Goal: Task Accomplishment & Management: Complete application form

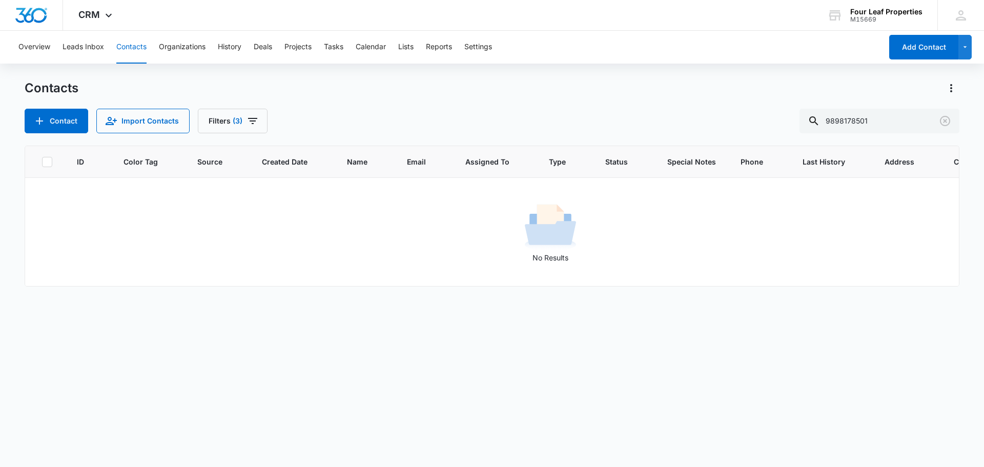
drag, startPoint x: 879, startPoint y: 117, endPoint x: 518, endPoint y: 127, distance: 360.9
click at [523, 126] on div "Contact Import Contacts Filters [PHONE_NUMBER]" at bounding box center [492, 121] width 935 height 25
type input "[PERSON_NAME]"
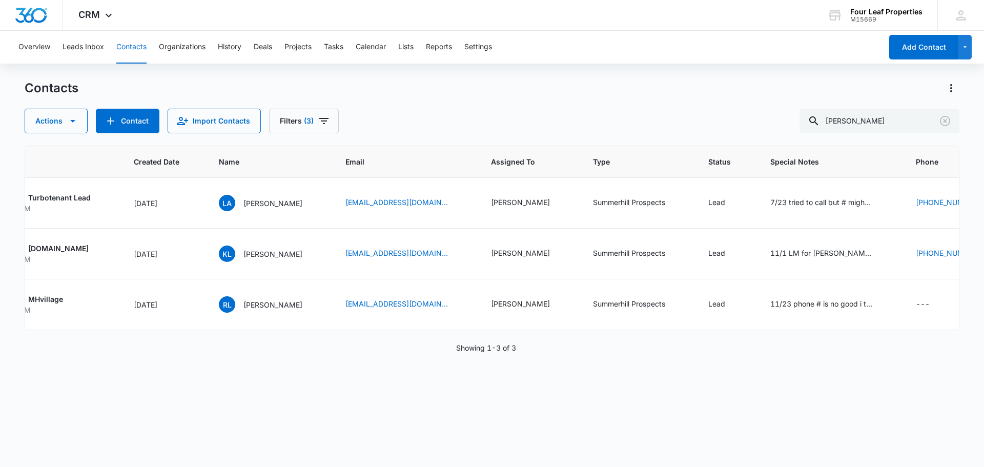
scroll to position [0, 312]
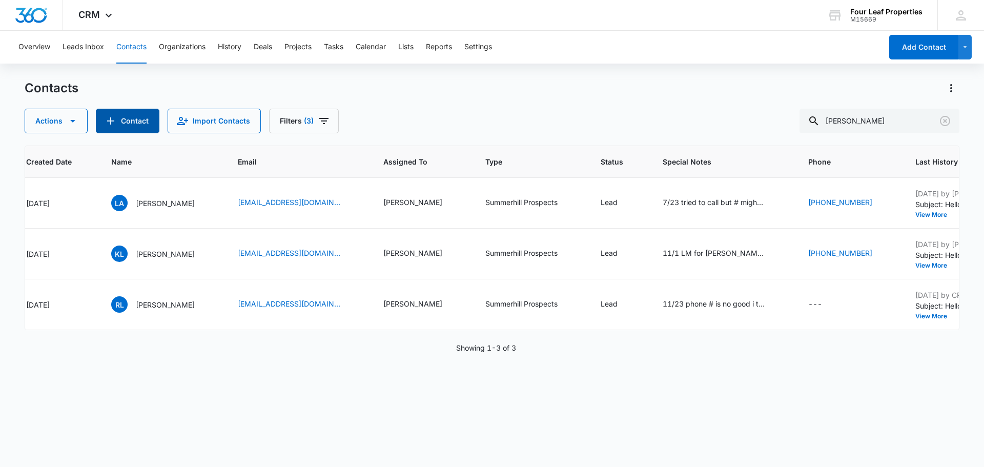
click at [124, 126] on button "Contact" at bounding box center [128, 121] width 64 height 25
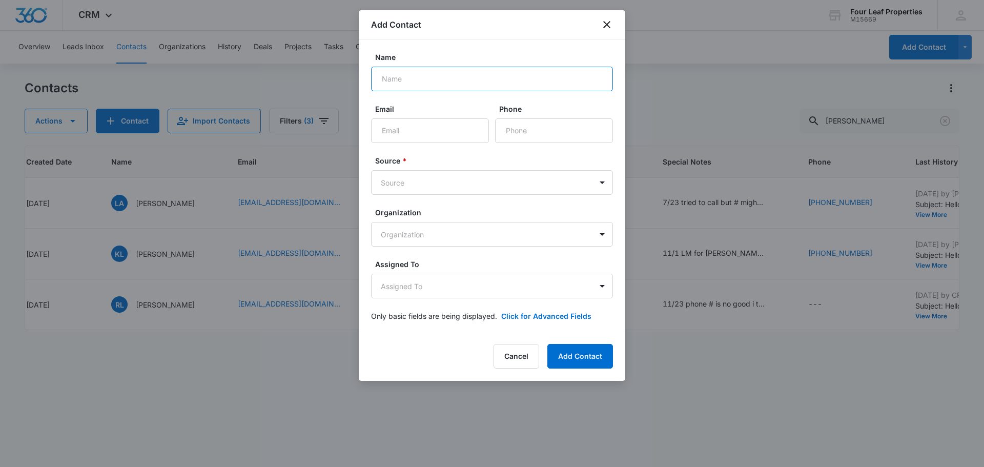
click at [412, 91] on form "Name Email Phone Source * Source Organization Organization Assigned To Assigned…" at bounding box center [492, 193] width 242 height 282
click at [413, 81] on input "Name" at bounding box center [492, 79] width 242 height 25
paste input "[PERSON_NAME]"
type input "[PERSON_NAME]"
click at [424, 132] on input "Email" at bounding box center [430, 130] width 118 height 25
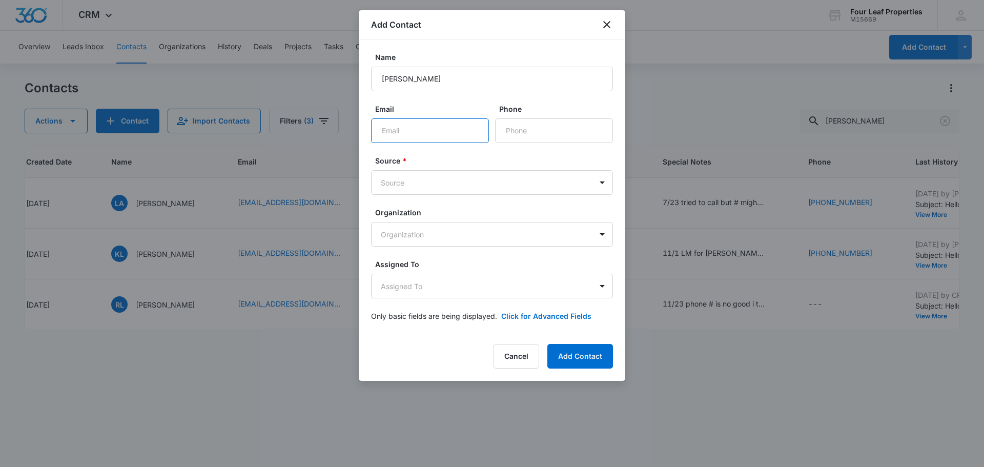
paste input "[EMAIL_ADDRESS][DOMAIN_NAME]"
type input "[EMAIL_ADDRESS][DOMAIN_NAME]"
click at [519, 128] on input "Phone" at bounding box center [554, 130] width 118 height 25
paste input "[PHONE_NUMBER]"
type input "[PHONE_NUMBER]"
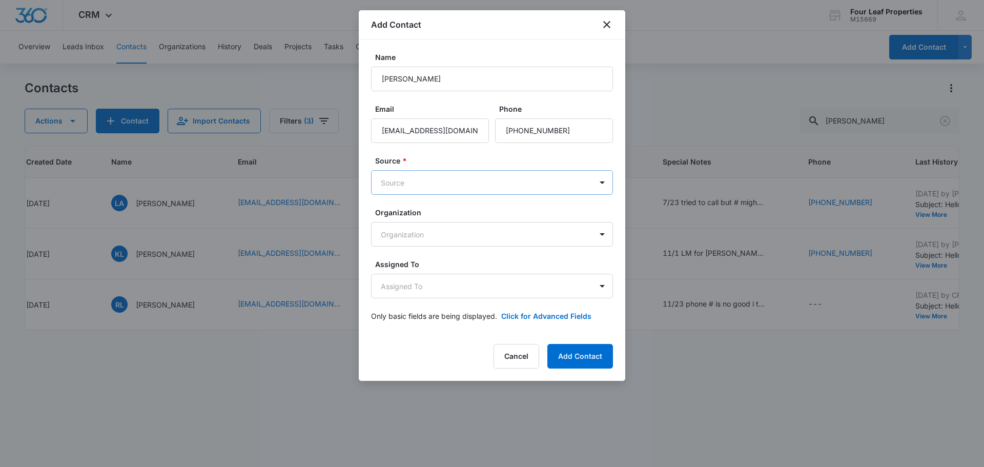
click at [475, 182] on body "CRM Apps Reputation Websites Forms CRM Email Social Shop Payments POS Content A…" at bounding box center [492, 233] width 984 height 467
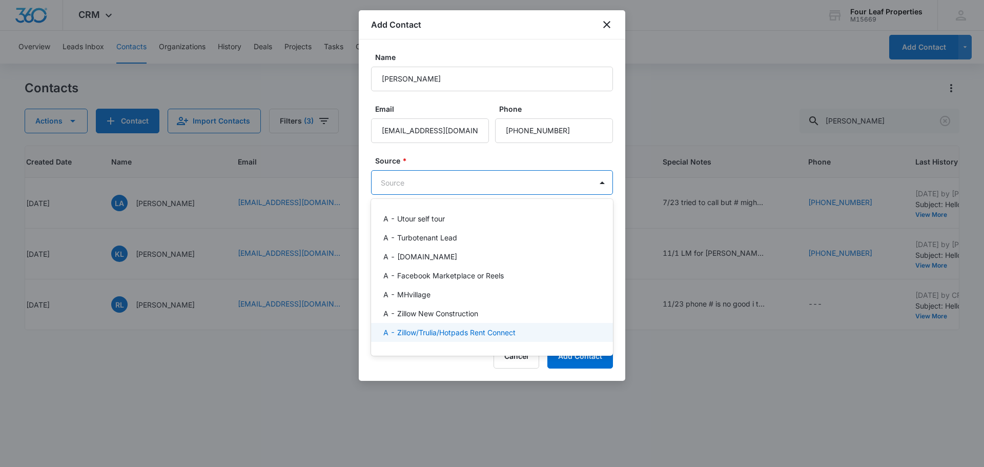
click at [485, 332] on p "A - Zillow/Trulia/Hotpads Rent Connect" at bounding box center [449, 332] width 132 height 11
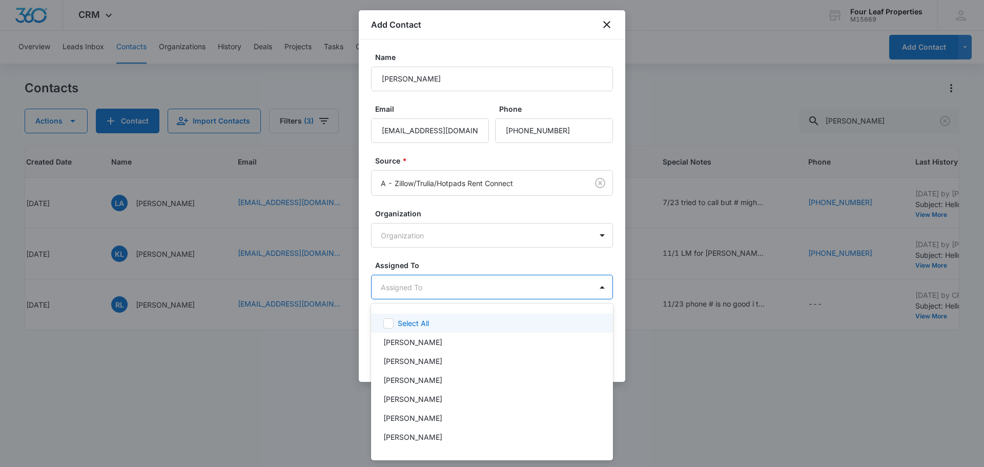
click at [482, 282] on body "CRM Apps Reputation Websites Forms CRM Email Social Shop Payments POS Content A…" at bounding box center [492, 233] width 984 height 467
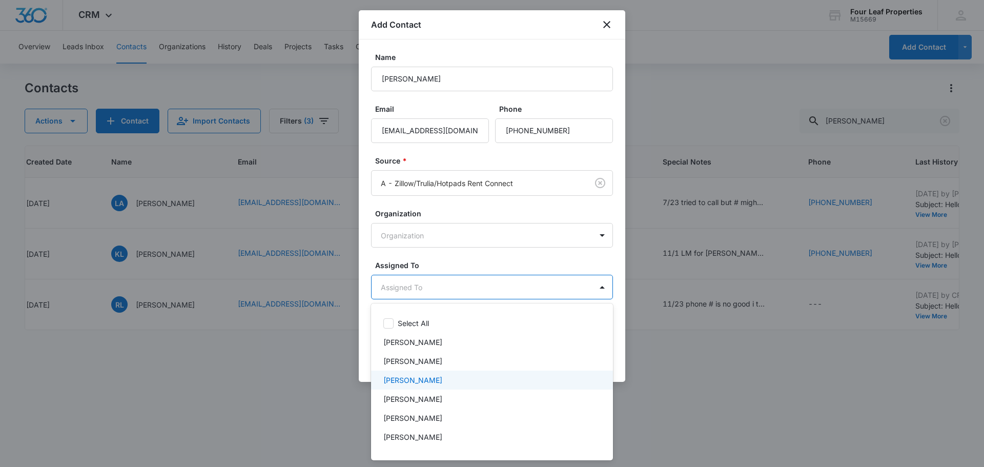
click at [473, 375] on div "[PERSON_NAME]" at bounding box center [490, 380] width 215 height 11
click at [499, 260] on div at bounding box center [492, 233] width 984 height 467
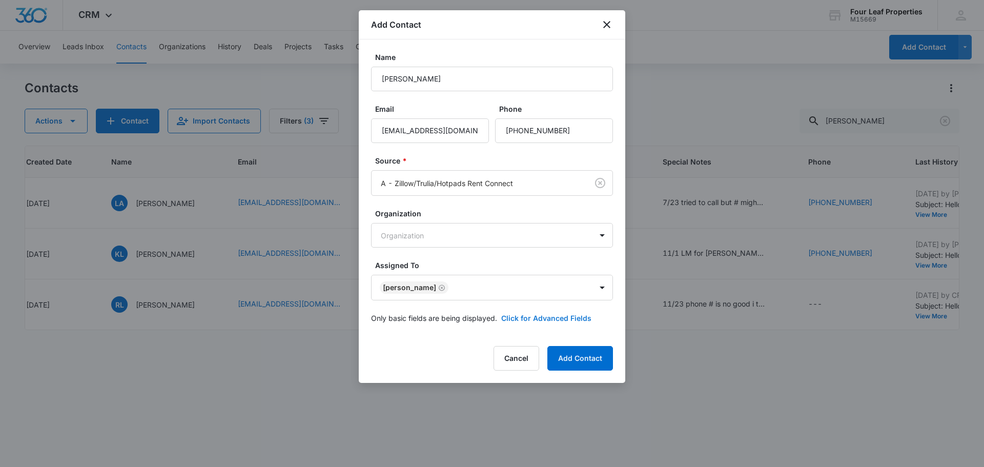
click at [515, 315] on button "Click for Advanced Fields" at bounding box center [546, 318] width 90 height 11
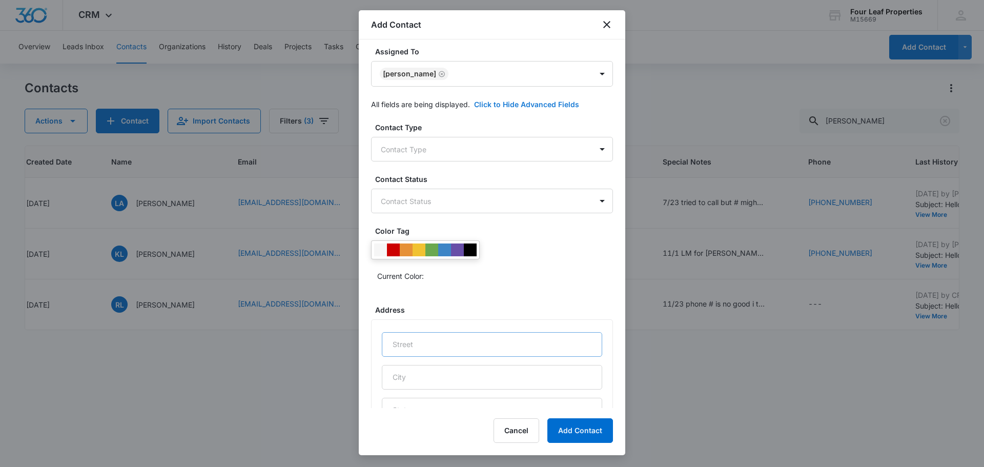
scroll to position [256, 0]
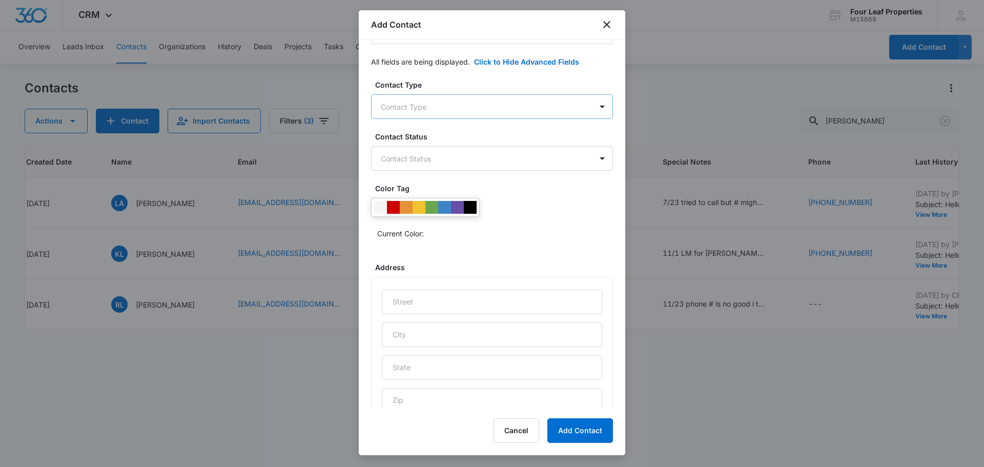
click at [434, 113] on body "CRM Apps Reputation Websites Forms CRM Email Social Shop Payments POS Content A…" at bounding box center [492, 233] width 984 height 467
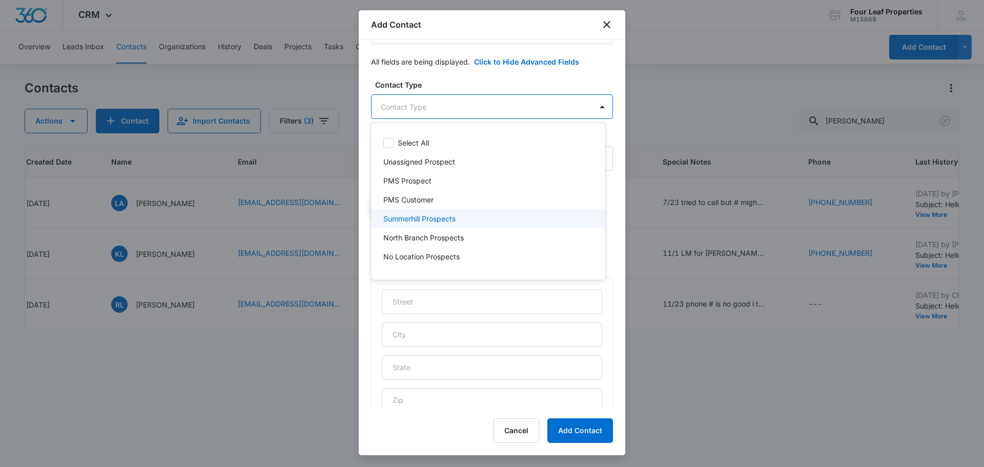
click at [436, 214] on p "Summerhill Prospects" at bounding box center [419, 218] width 72 height 11
click at [459, 83] on div at bounding box center [492, 233] width 984 height 467
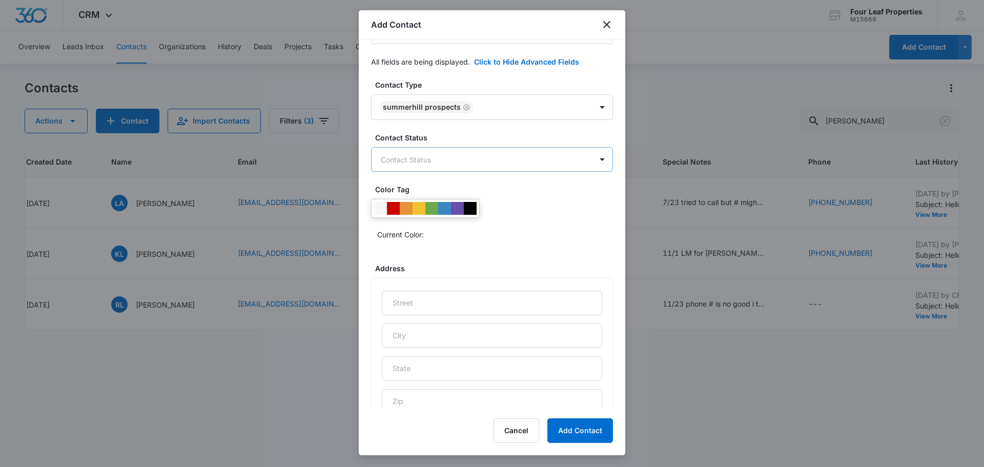
click at [456, 158] on body "CRM Apps Reputation Websites Forms CRM Email Social Shop Payments POS Content A…" at bounding box center [492, 233] width 984 height 467
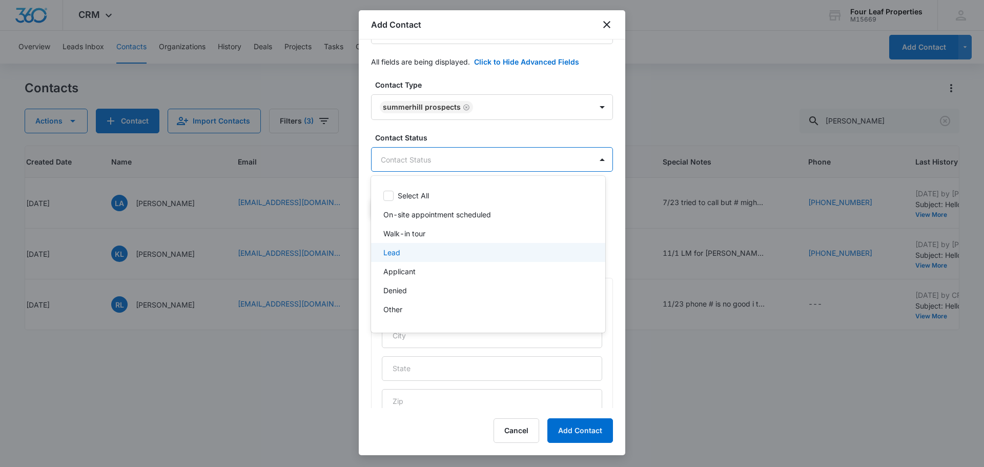
click at [441, 255] on div "Lead" at bounding box center [487, 252] width 208 height 11
click at [508, 133] on div at bounding box center [492, 233] width 984 height 467
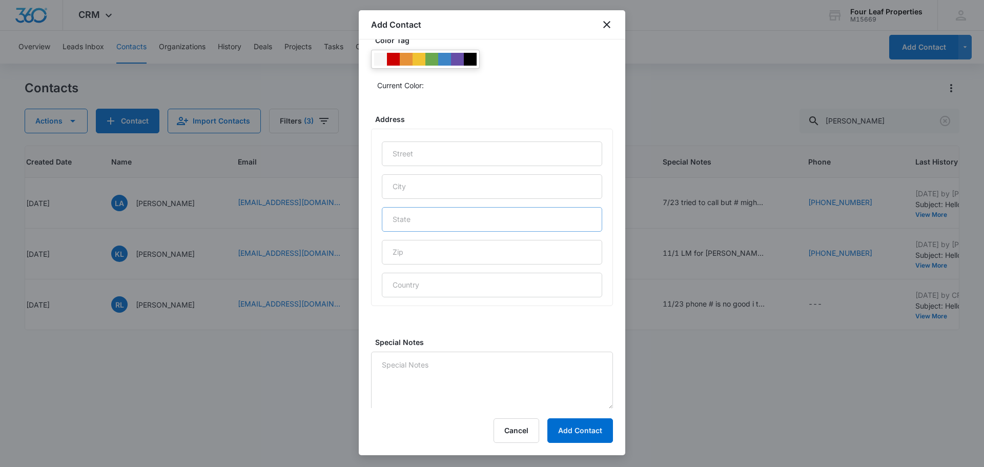
scroll to position [408, 0]
click at [459, 372] on textarea "Special Notes" at bounding box center [492, 378] width 242 height 58
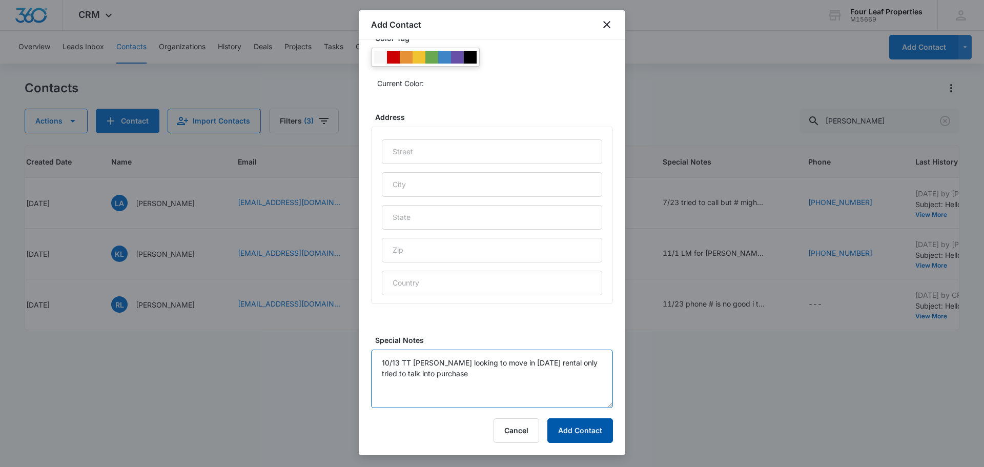
type textarea "10/13 TT [PERSON_NAME] looking to move in [DATE] rental only tried to talk into…"
click at [586, 439] on button "Add Contact" at bounding box center [580, 430] width 66 height 25
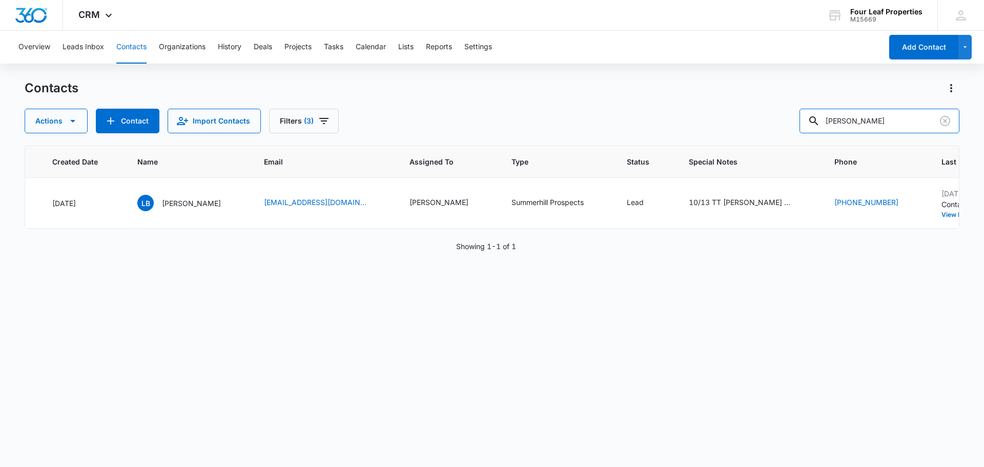
drag, startPoint x: 851, startPoint y: 130, endPoint x: 581, endPoint y: 147, distance: 271.1
click at [581, 147] on div "Contacts Actions Contact Import Contacts Filters (3) [PERSON_NAME] ID Color Tag…" at bounding box center [492, 273] width 935 height 386
type input "s"
paste input "[PERSON_NAME]"
type input "[PERSON_NAME]"
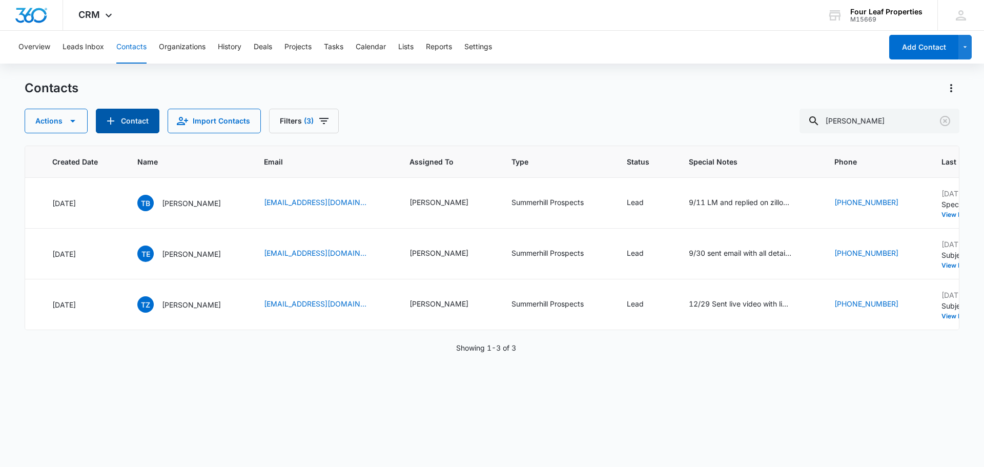
click at [129, 124] on button "Contact" at bounding box center [128, 121] width 64 height 25
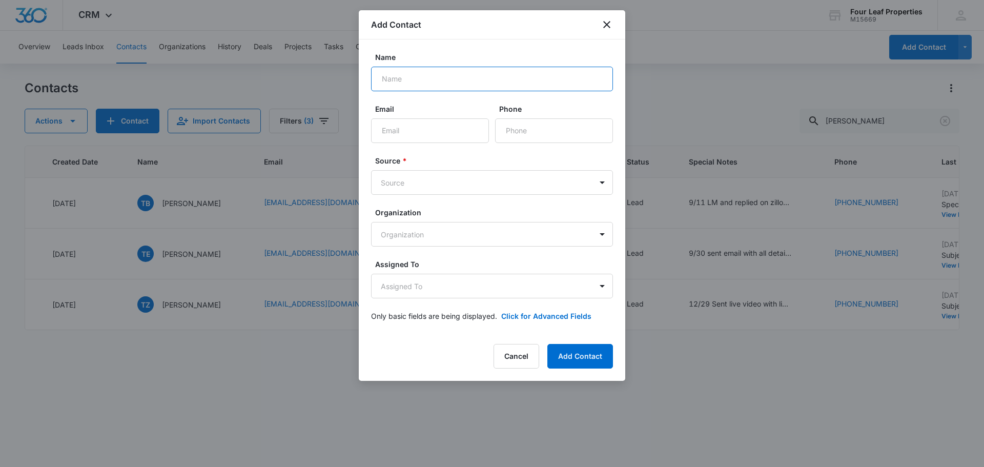
click at [402, 77] on input "Name" at bounding box center [492, 79] width 242 height 25
paste input "[PERSON_NAME]"
type input "[PERSON_NAME]"
click at [435, 133] on input "Email" at bounding box center [430, 130] width 118 height 25
paste input "[EMAIL_ADDRESS][DOMAIN_NAME]"
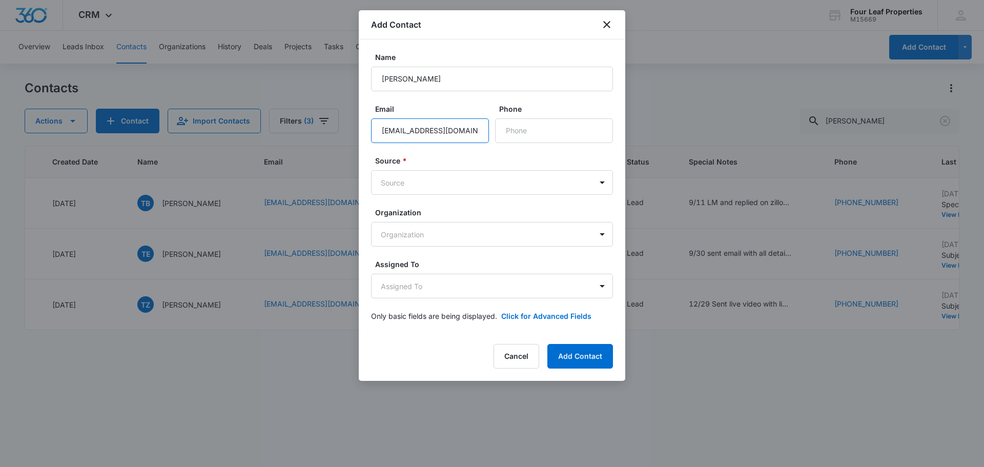
scroll to position [0, 1]
type input "[EMAIL_ADDRESS][DOMAIN_NAME]"
click at [529, 130] on input "Phone" at bounding box center [554, 130] width 118 height 25
paste input "[PHONE_NUMBER]"
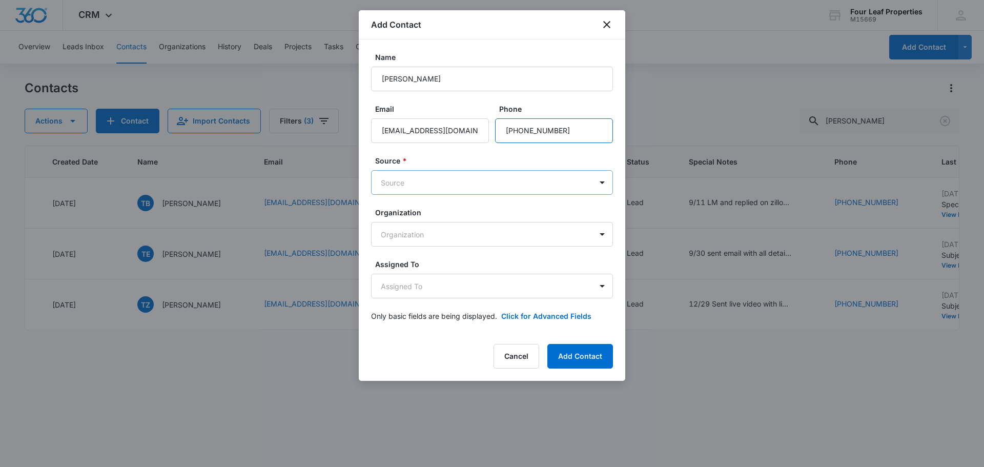
type input "[PHONE_NUMBER]"
click at [454, 184] on body "CRM Apps Reputation Websites Forms CRM Email Social Shop Payments POS Content A…" at bounding box center [492, 233] width 984 height 467
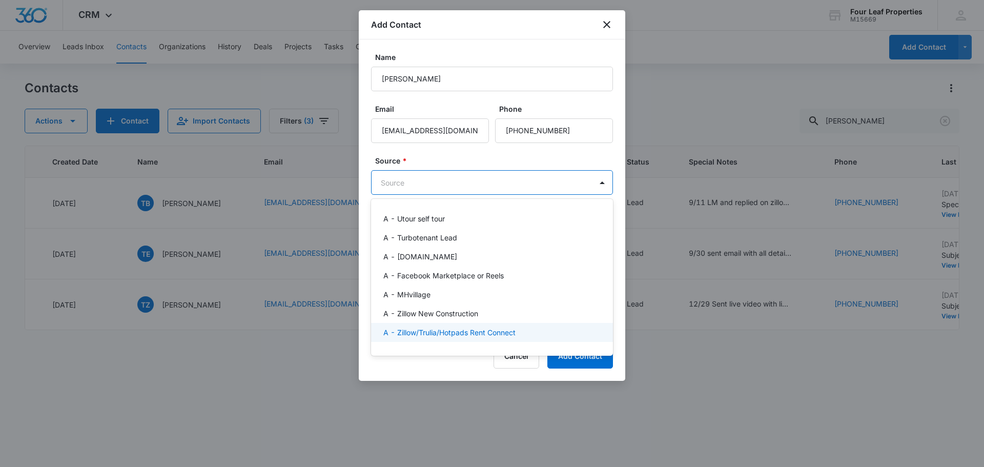
click at [467, 329] on p "A - Zillow/Trulia/Hotpads Rent Connect" at bounding box center [449, 332] width 132 height 11
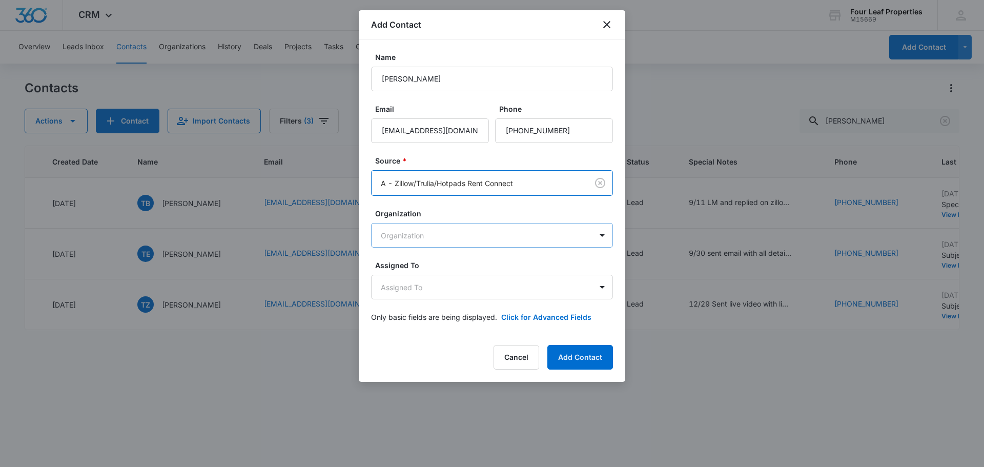
click at [452, 232] on body "CRM Apps Reputation Websites Forms CRM Email Social Shop Payments POS Content A…" at bounding box center [492, 233] width 984 height 467
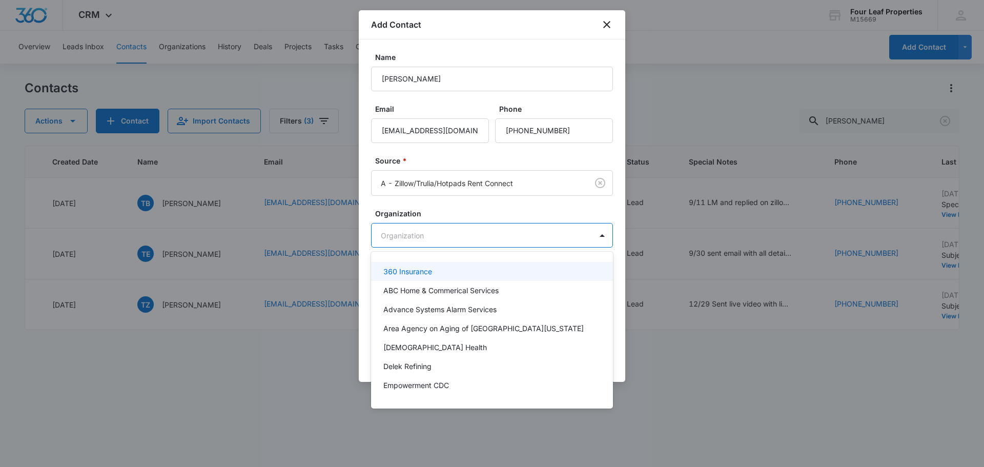
click at [452, 232] on div at bounding box center [492, 233] width 984 height 467
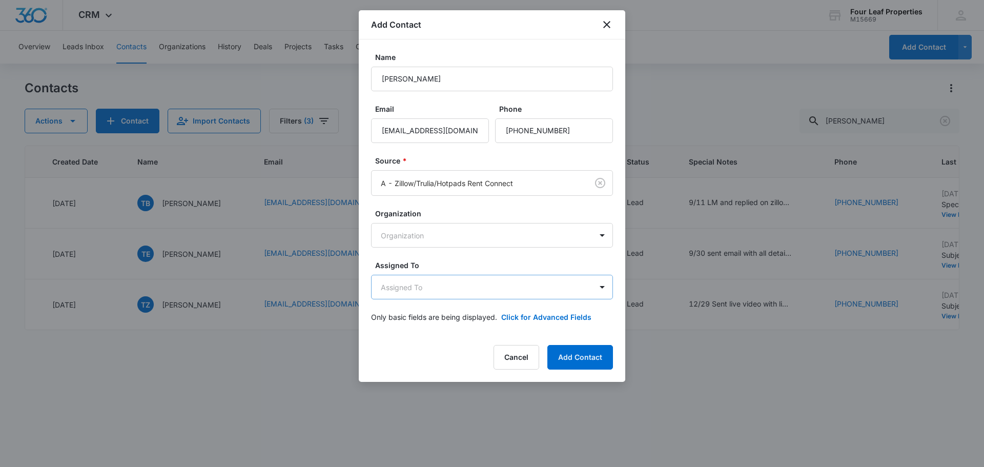
click at [453, 286] on body "CRM Apps Reputation Websites Forms CRM Email Social Shop Payments POS Content A…" at bounding box center [492, 233] width 984 height 467
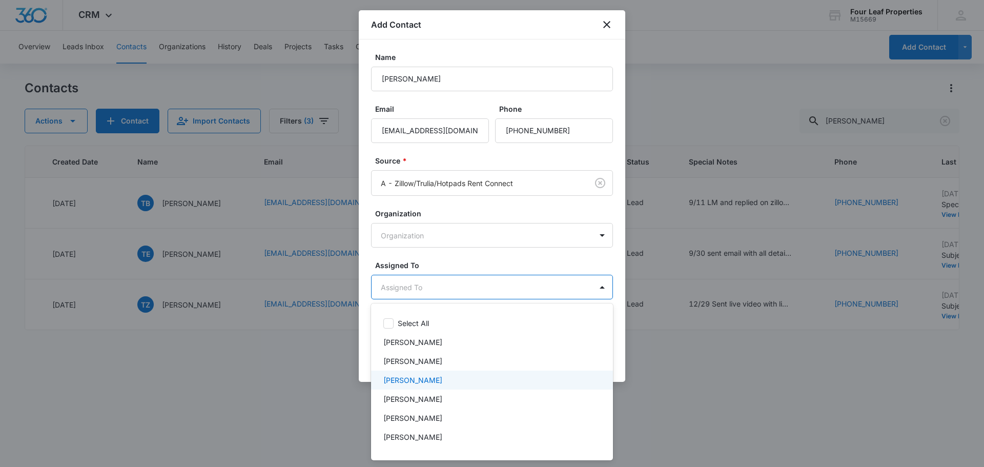
click at [436, 379] on p "[PERSON_NAME]" at bounding box center [412, 380] width 59 height 11
click at [457, 268] on div at bounding box center [492, 233] width 984 height 467
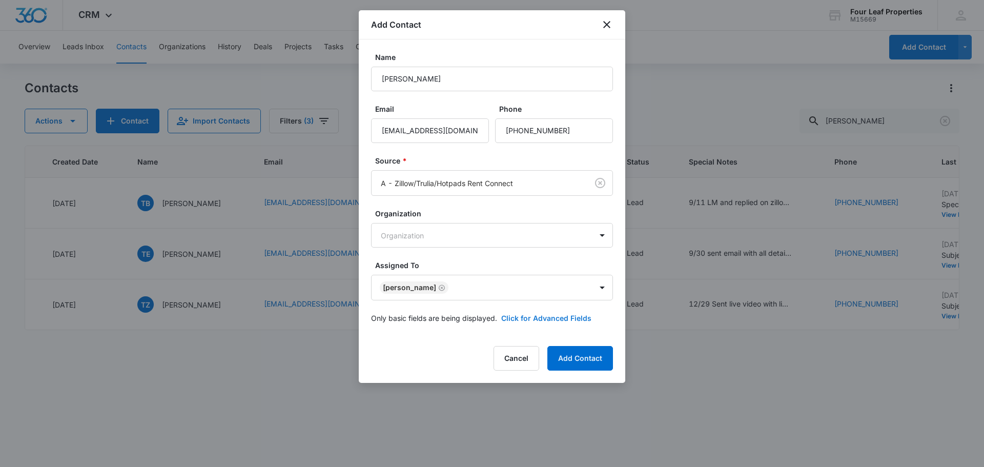
click at [533, 313] on button "Click for Advanced Fields" at bounding box center [546, 318] width 90 height 11
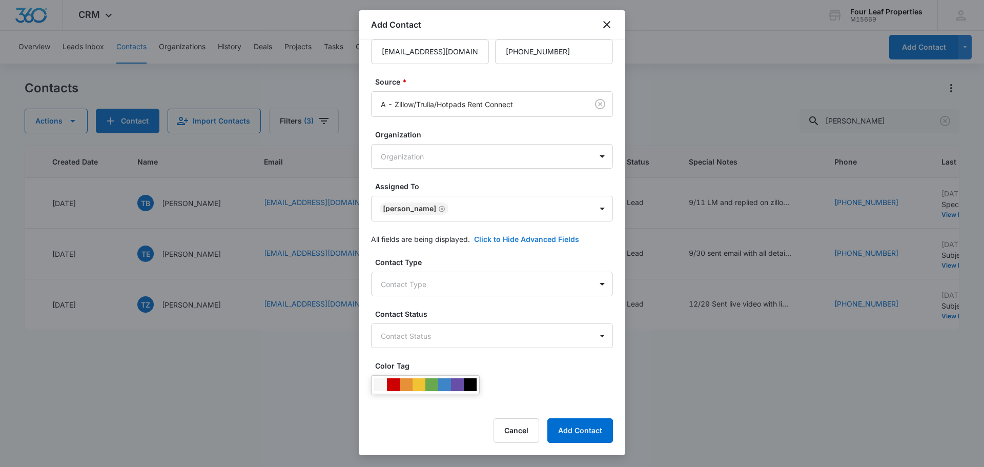
scroll to position [205, 0]
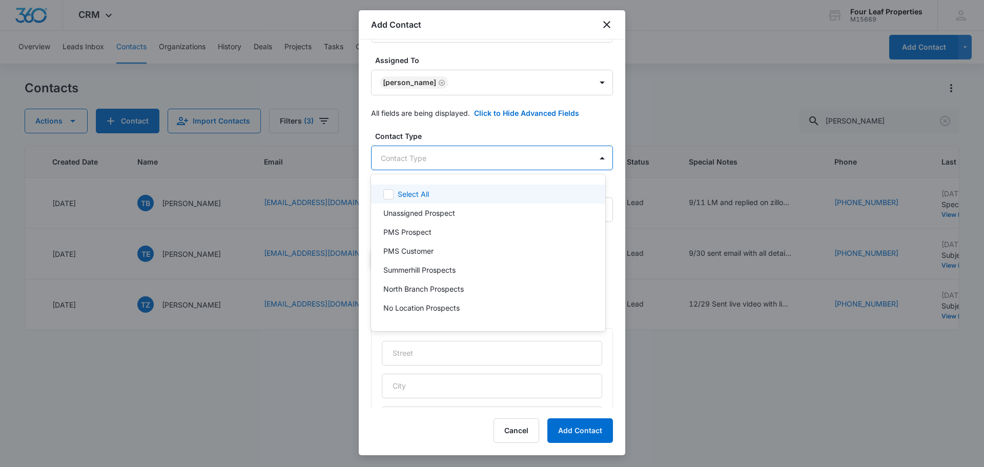
click at [446, 162] on body "CRM Apps Reputation Websites Forms CRM Email Social Shop Payments POS Content A…" at bounding box center [492, 233] width 984 height 467
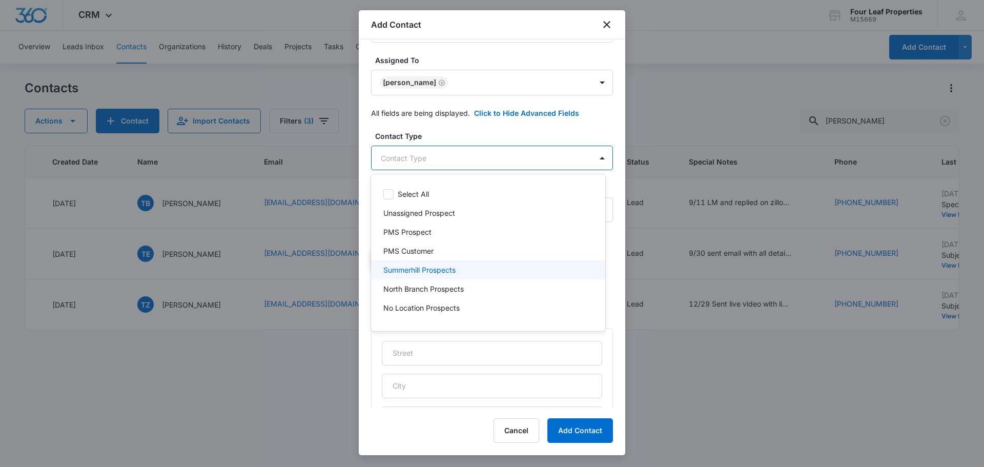
click at [453, 266] on p "Summerhill Prospects" at bounding box center [419, 269] width 72 height 11
click at [461, 136] on div at bounding box center [492, 233] width 984 height 467
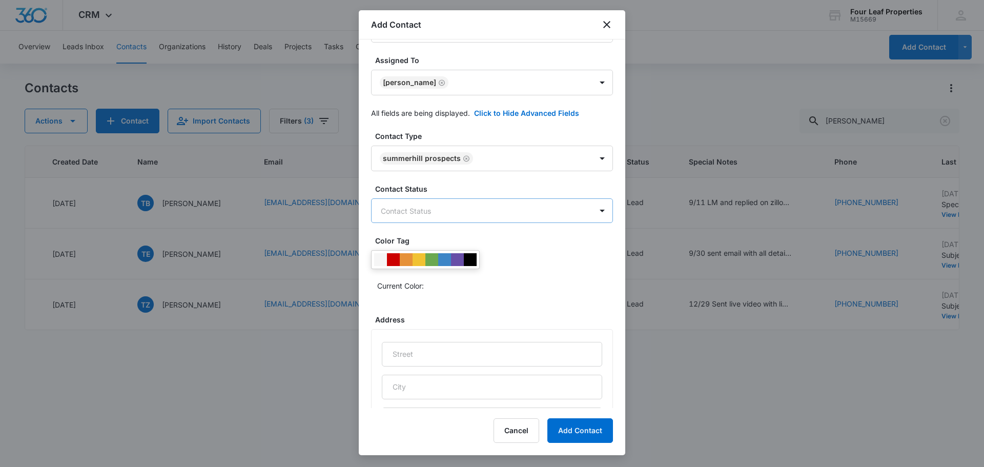
click at [472, 215] on body "CRM Apps Reputation Websites Forms CRM Email Social Shop Payments POS Content A…" at bounding box center [492, 233] width 984 height 467
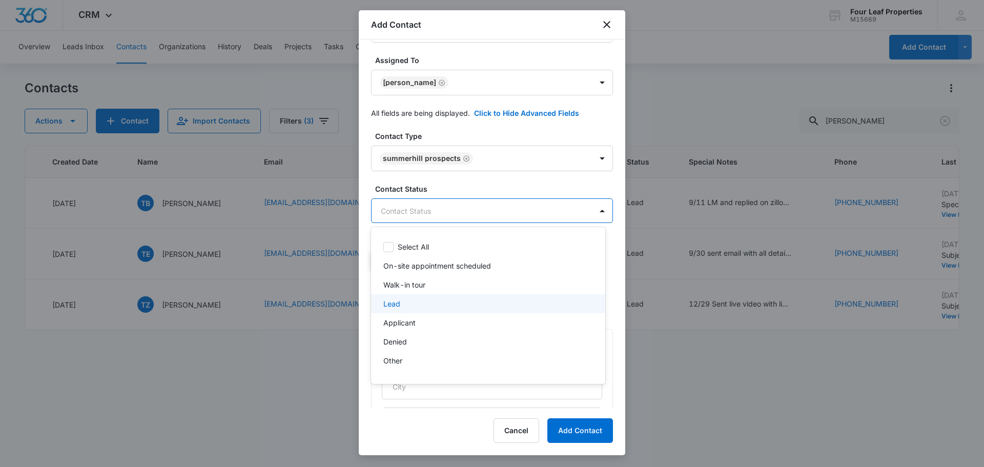
click at [454, 299] on div "Lead" at bounding box center [487, 303] width 208 height 11
click at [479, 191] on div at bounding box center [492, 233] width 984 height 467
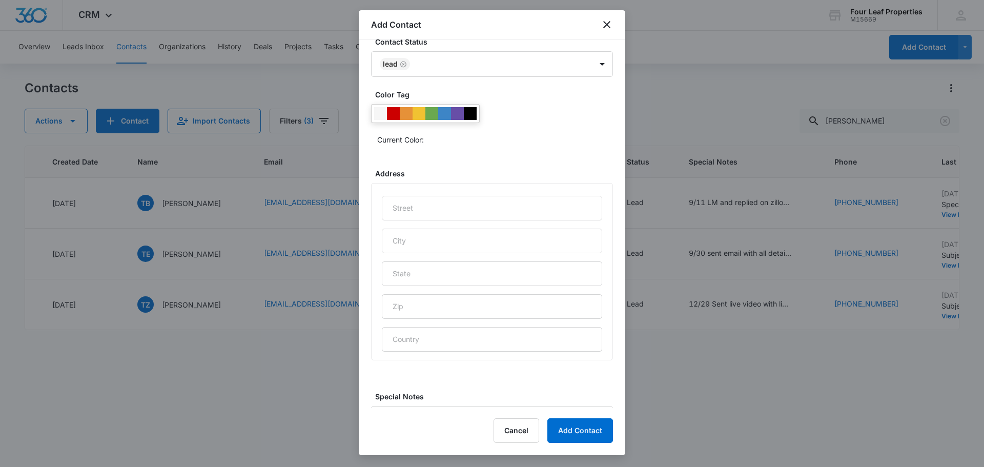
scroll to position [408, 0]
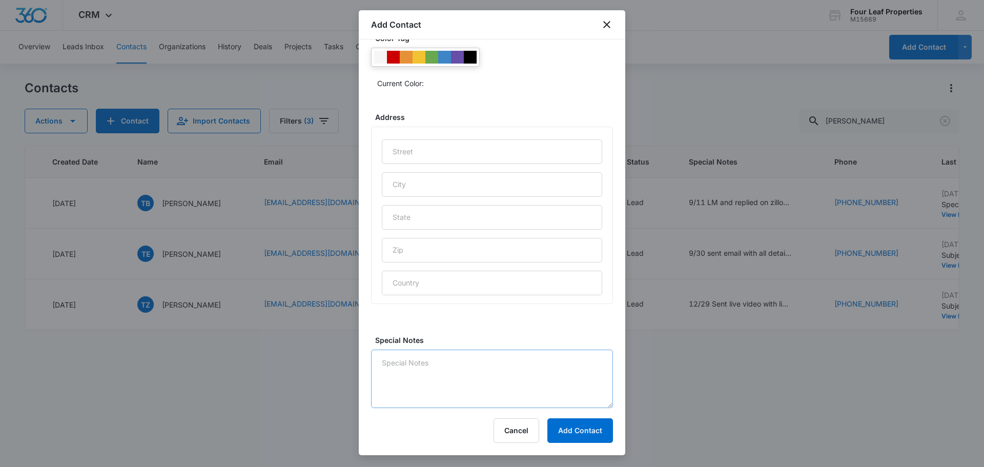
click at [439, 351] on div "Special Notes" at bounding box center [492, 371] width 242 height 73
click at [438, 353] on textarea "Special Notes" at bounding box center [492, 378] width 242 height 58
type textarea "10/13 LM and replied on zillow"
drag, startPoint x: 586, startPoint y: 429, endPoint x: 592, endPoint y: 435, distance: 9.1
click at [589, 431] on button "Add Contact" at bounding box center [580, 430] width 66 height 25
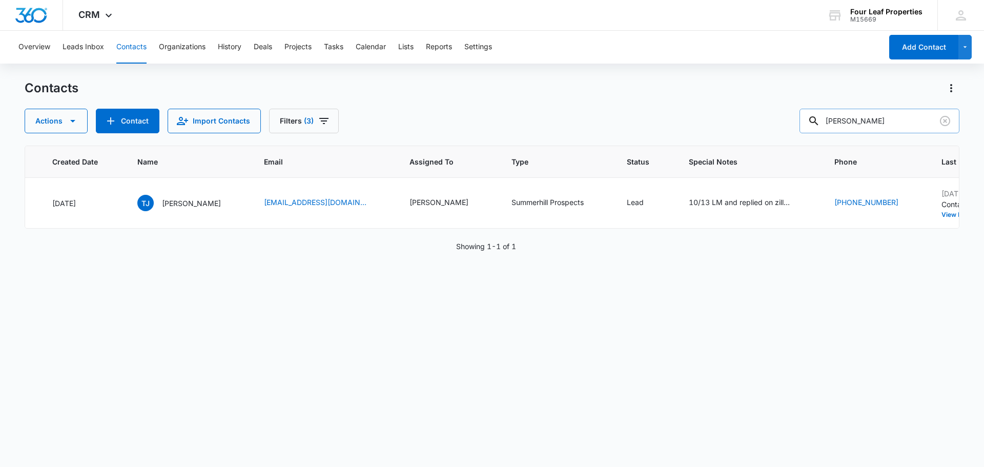
drag, startPoint x: 871, startPoint y: 116, endPoint x: 879, endPoint y: 116, distance: 8.2
click at [874, 116] on input "[PERSON_NAME]" at bounding box center [879, 121] width 160 height 25
drag, startPoint x: 889, startPoint y: 116, endPoint x: 708, endPoint y: 123, distance: 180.5
click at [708, 123] on div "Actions Contact Import Contacts Filters (3) [PERSON_NAME]" at bounding box center [492, 121] width 935 height 25
paste input "[PERSON_NAME]"
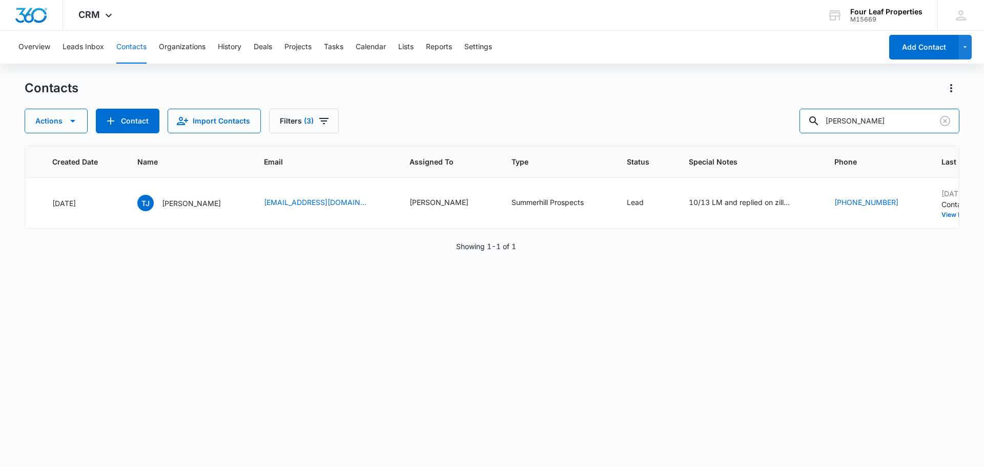
type input "[PERSON_NAME]"
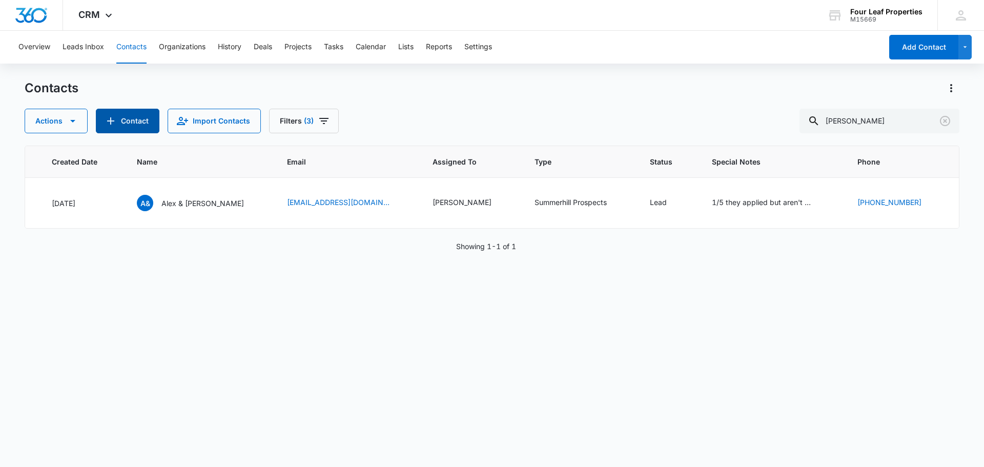
click at [118, 122] on button "Contact" at bounding box center [128, 121] width 64 height 25
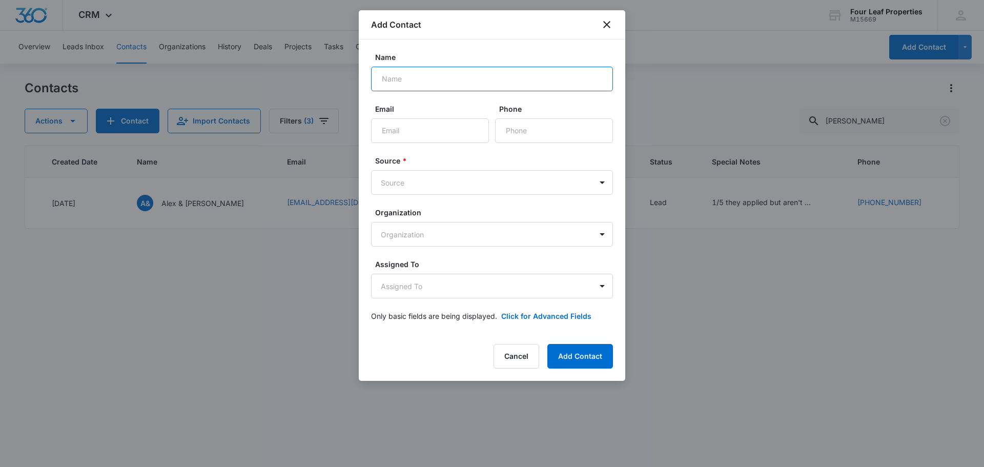
click at [401, 86] on input "Name" at bounding box center [492, 79] width 242 height 25
paste input "[PERSON_NAME]"
type input "[PERSON_NAME]"
click at [435, 130] on input "Email" at bounding box center [430, 130] width 118 height 25
paste input "[EMAIL_ADDRESS][DOMAIN_NAME]"
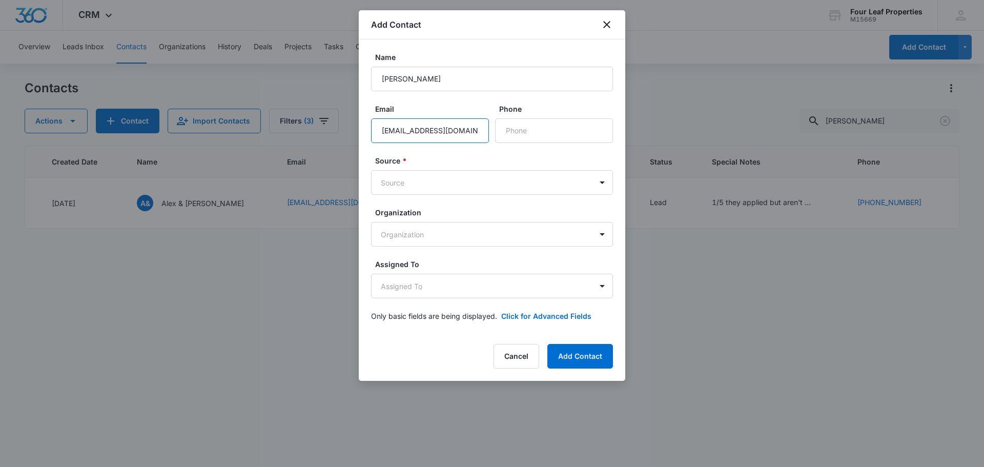
scroll to position [0, 11]
type input "[EMAIL_ADDRESS][DOMAIN_NAME]"
click at [547, 130] on input "Phone" at bounding box center [554, 130] width 118 height 25
click at [515, 130] on input "Phone" at bounding box center [554, 130] width 118 height 25
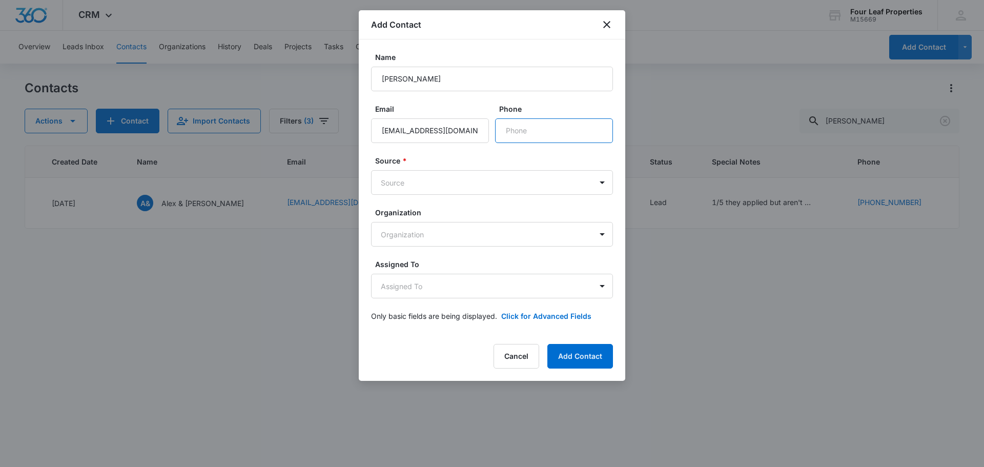
paste input "[PHONE_NUMBER]"
type input "[PHONE_NUMBER]"
click at [453, 177] on body "CRM Apps Reputation Websites Forms CRM Email Social Shop Payments POS Content A…" at bounding box center [492, 233] width 984 height 467
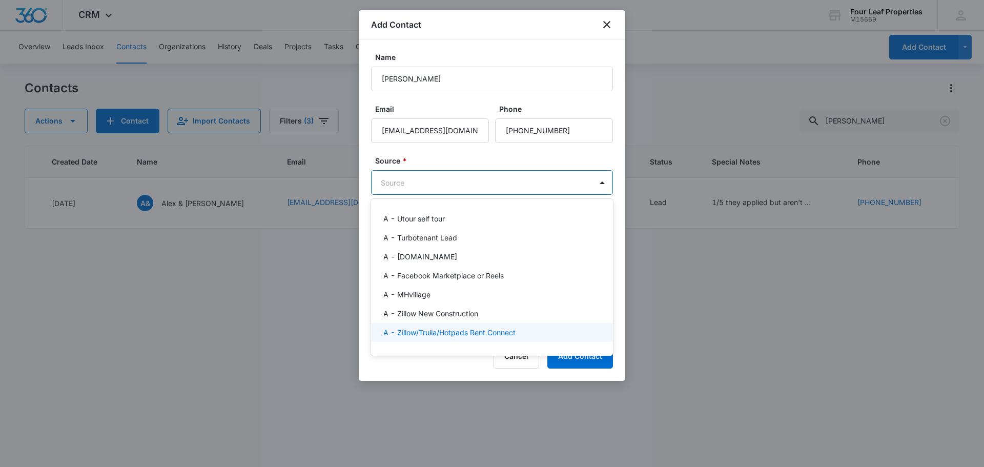
click at [469, 332] on p "A - Zillow/Trulia/Hotpads Rent Connect" at bounding box center [449, 332] width 132 height 11
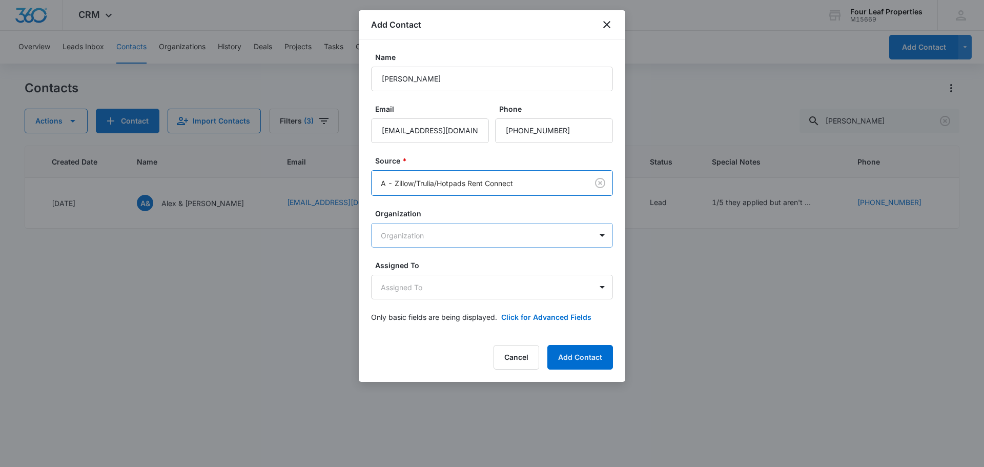
click at [470, 239] on body "CRM Apps Reputation Websites Forms CRM Email Social Shop Payments POS Content A…" at bounding box center [492, 233] width 984 height 467
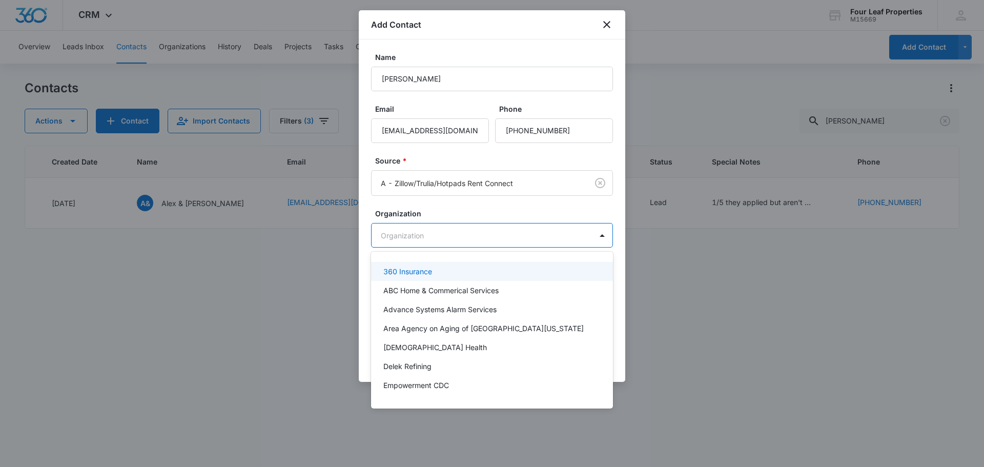
click at [488, 209] on div at bounding box center [492, 233] width 984 height 467
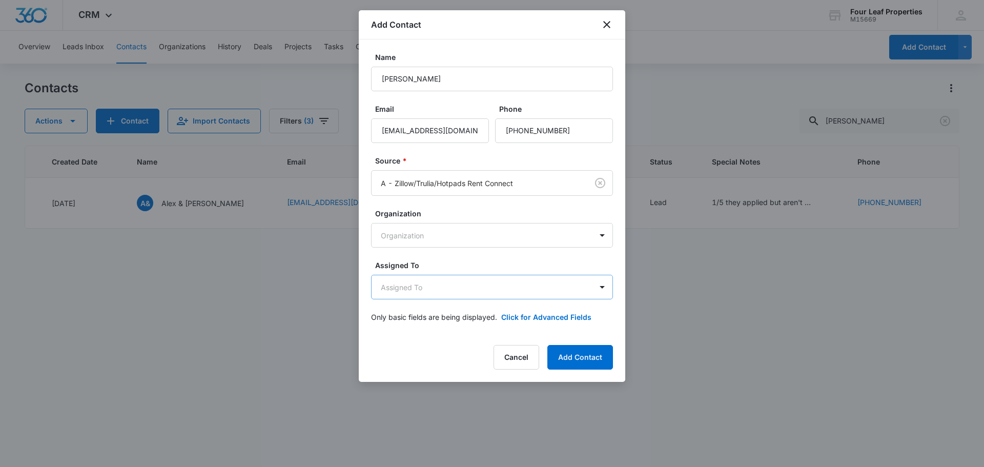
click at [490, 289] on body "CRM Apps Reputation Websites Forms CRM Email Social Shop Payments POS Content A…" at bounding box center [492, 233] width 984 height 467
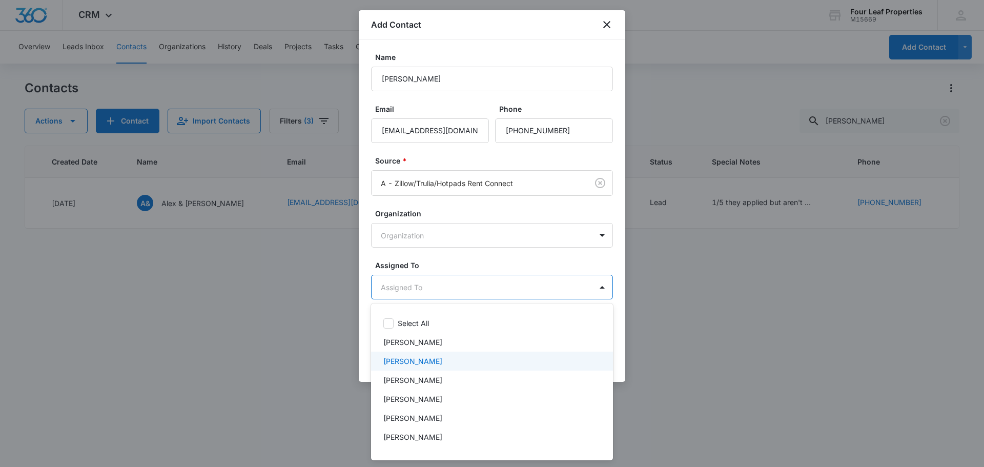
click at [476, 372] on div "[PERSON_NAME]" at bounding box center [492, 380] width 242 height 19
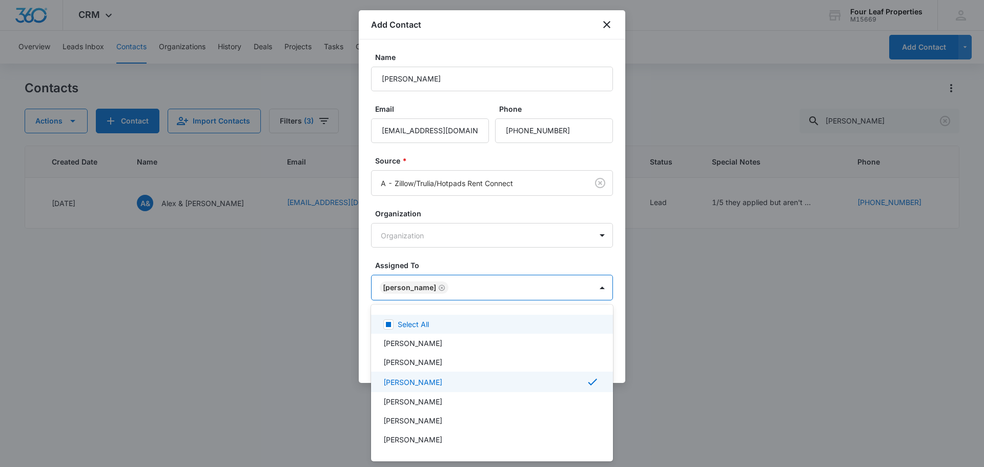
click at [483, 271] on div at bounding box center [492, 233] width 984 height 467
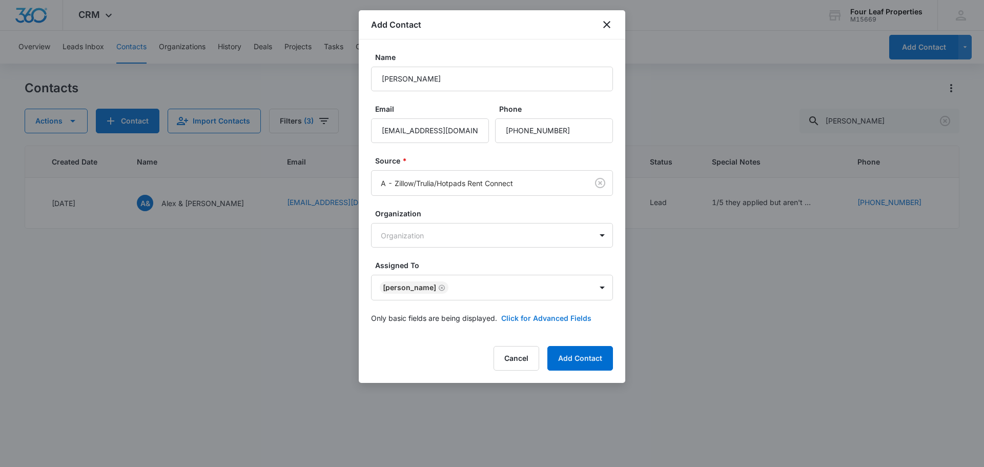
click at [522, 317] on button "Click for Advanced Fields" at bounding box center [546, 318] width 90 height 11
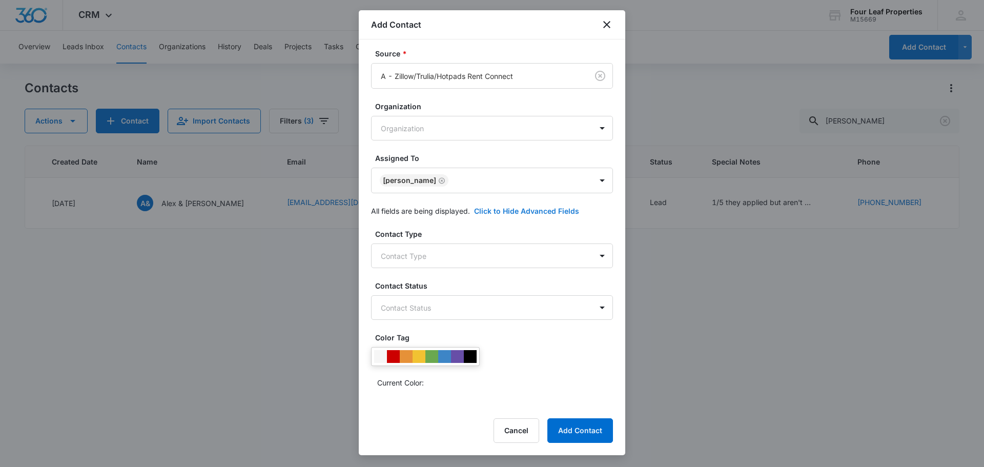
scroll to position [256, 0]
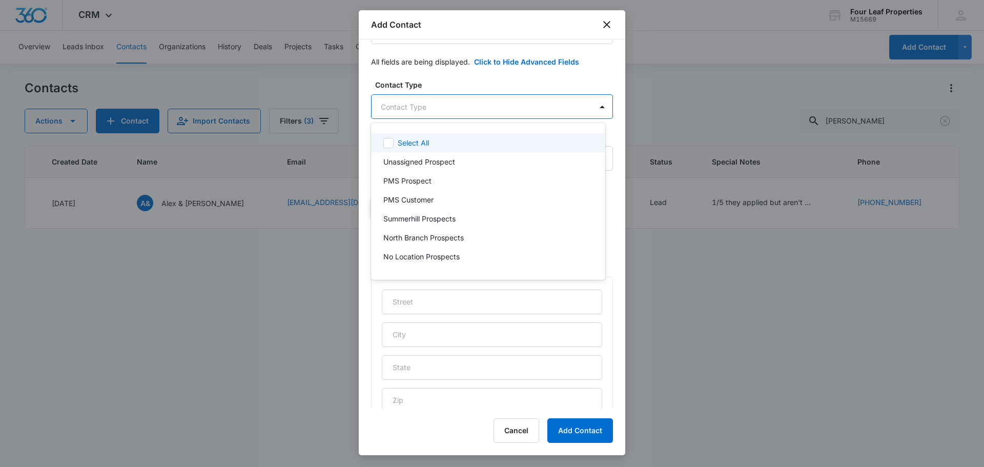
click at [479, 105] on body "CRM Apps Reputation Websites Forms CRM Email Social Shop Payments POS Content A…" at bounding box center [492, 233] width 984 height 467
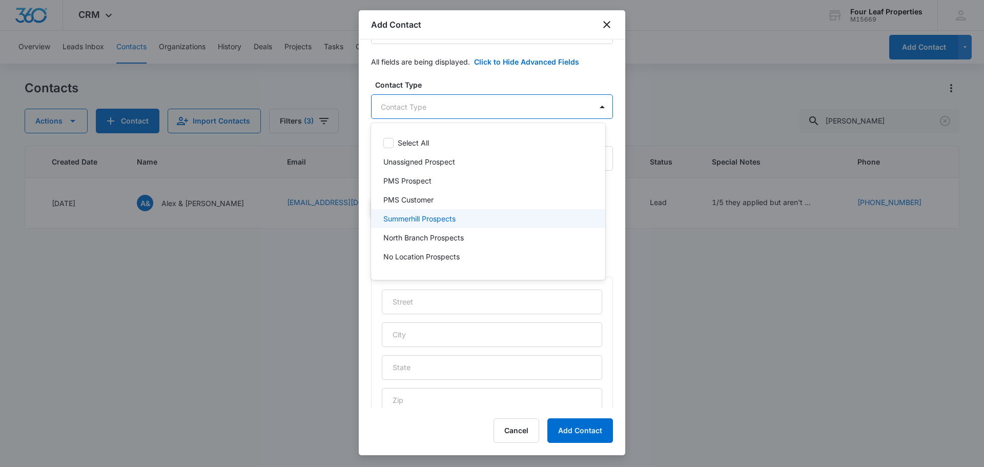
click at [478, 224] on div "Summerhill Prospects" at bounding box center [488, 218] width 234 height 19
click at [479, 96] on div at bounding box center [492, 233] width 984 height 467
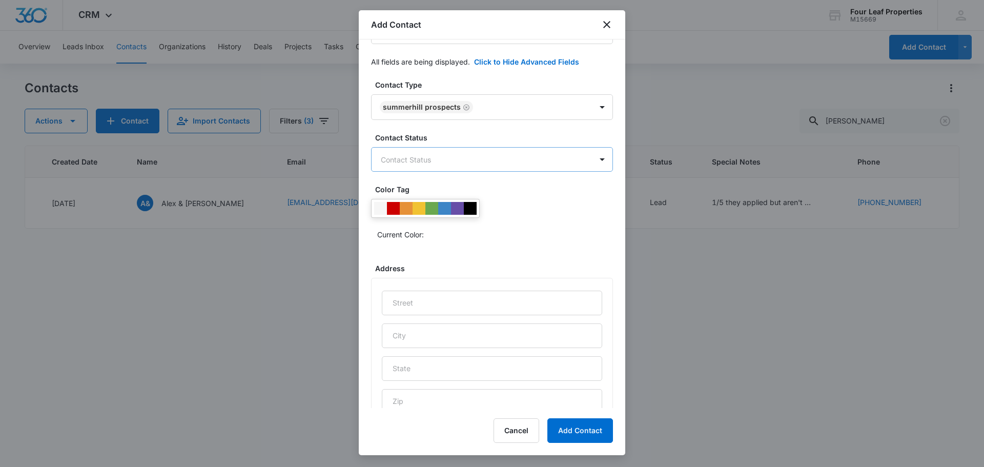
click at [482, 166] on body "CRM Apps Reputation Websites Forms CRM Email Social Shop Payments POS Content A…" at bounding box center [492, 233] width 984 height 467
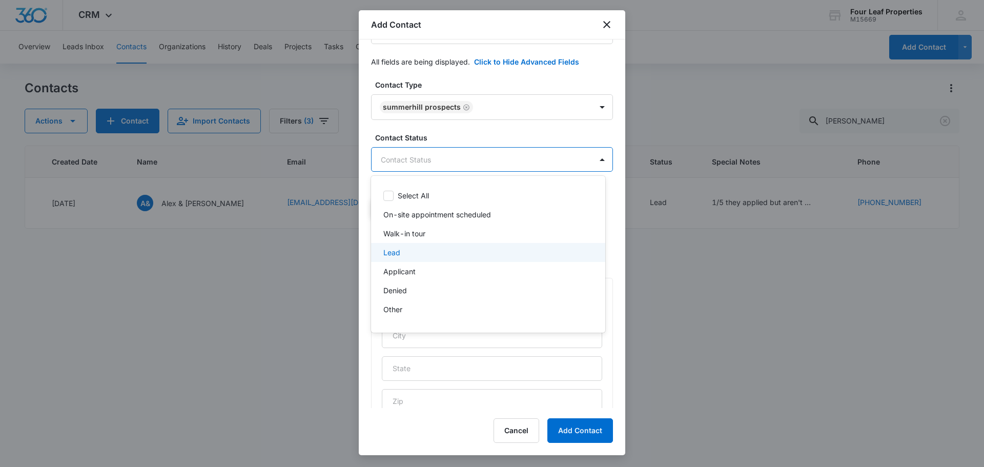
click at [475, 255] on div "Lead" at bounding box center [487, 252] width 208 height 11
click at [491, 120] on div at bounding box center [492, 233] width 984 height 467
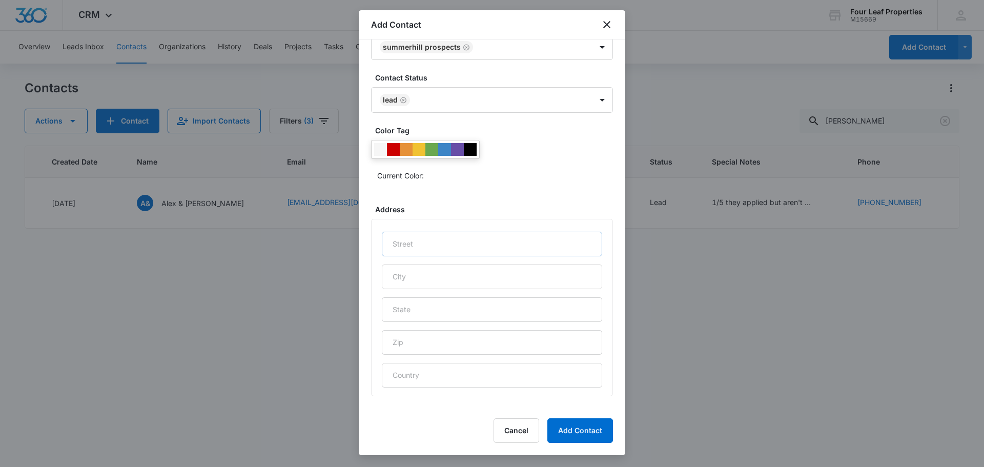
scroll to position [408, 0]
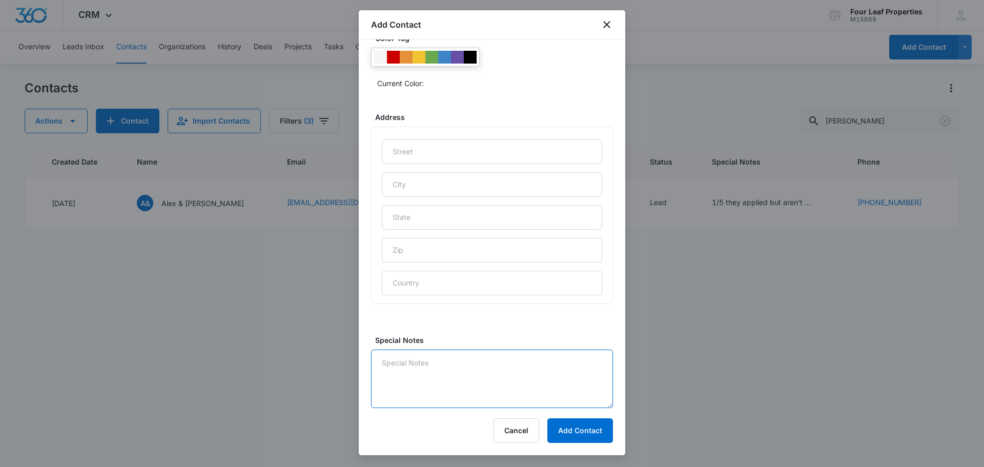
click at [454, 371] on textarea "Special Notes" at bounding box center [492, 378] width 242 height 58
type textarea "10/13 LM and replied on platform"
click at [590, 424] on button "Add Contact" at bounding box center [580, 430] width 66 height 25
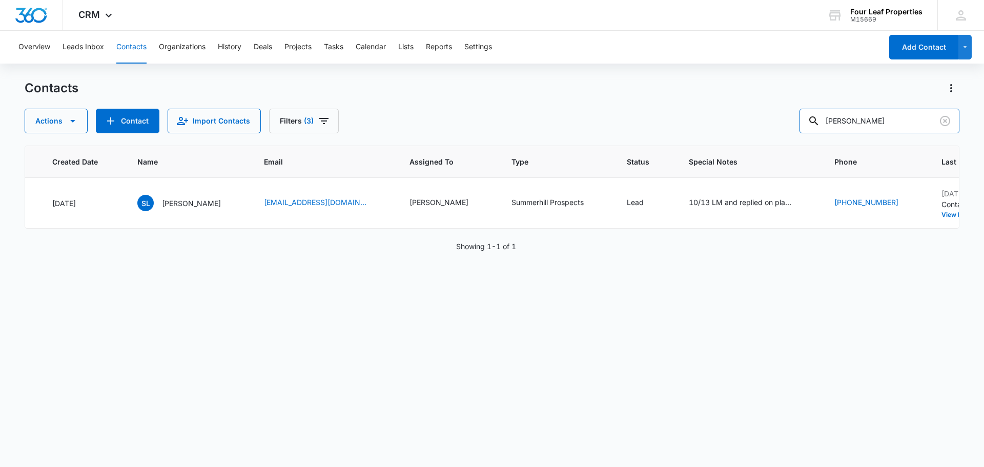
drag, startPoint x: 894, startPoint y: 109, endPoint x: 700, endPoint y: 146, distance: 197.6
click at [700, 146] on div "Contacts Actions Contact Import Contacts Filters (3) [PERSON_NAME] ID Color Tag…" at bounding box center [492, 273] width 935 height 386
paste input "[PERSON_NAME]"
type input "[PERSON_NAME]"
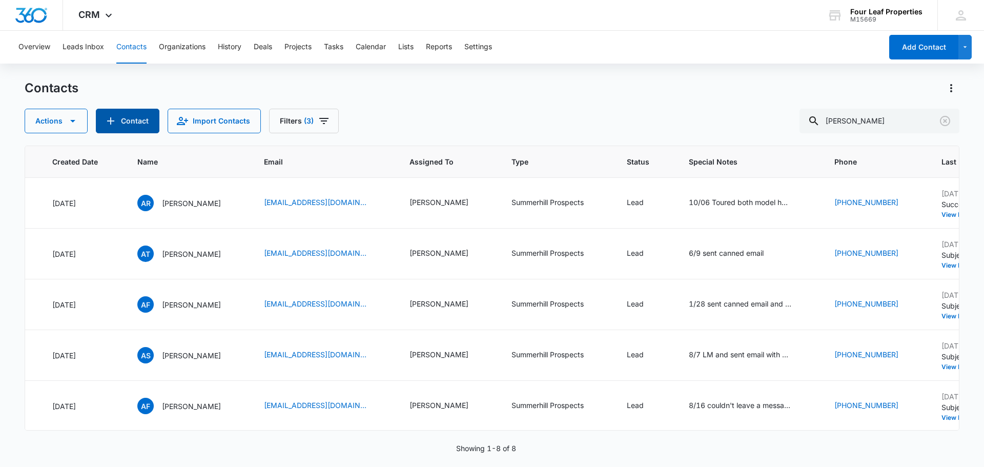
click at [138, 129] on button "Contact" at bounding box center [128, 121] width 64 height 25
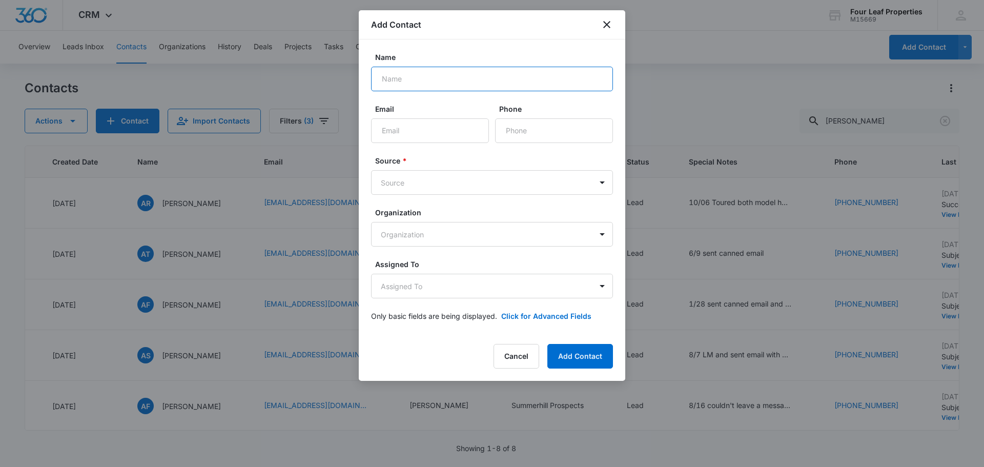
click at [398, 81] on input "Name" at bounding box center [492, 79] width 242 height 25
paste input "[PERSON_NAME]"
type input "[PERSON_NAME]"
click at [411, 125] on input "Email" at bounding box center [430, 130] width 118 height 25
paste input "[EMAIL_ADDRESS][DOMAIN_NAME]"
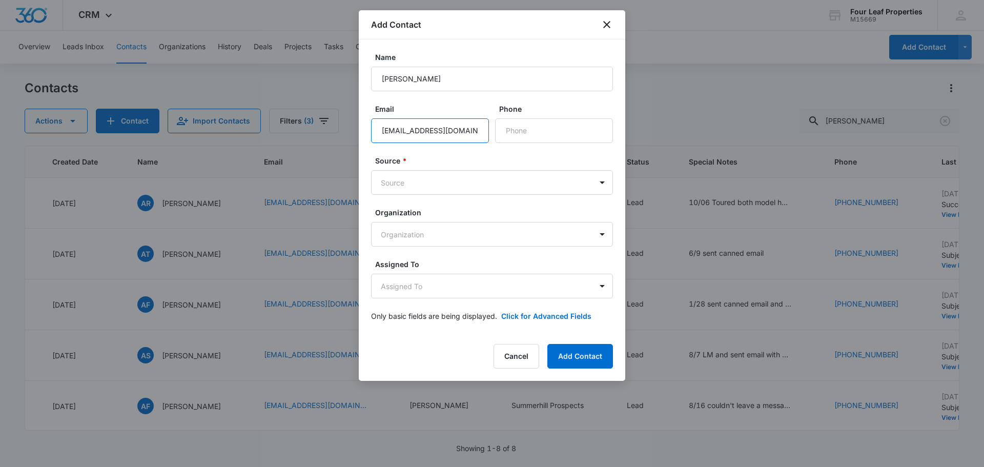
scroll to position [0, 2]
type input "[EMAIL_ADDRESS][DOMAIN_NAME]"
click at [507, 130] on input "Phone" at bounding box center [554, 130] width 118 height 25
paste input "[PHONE_NUMBER]"
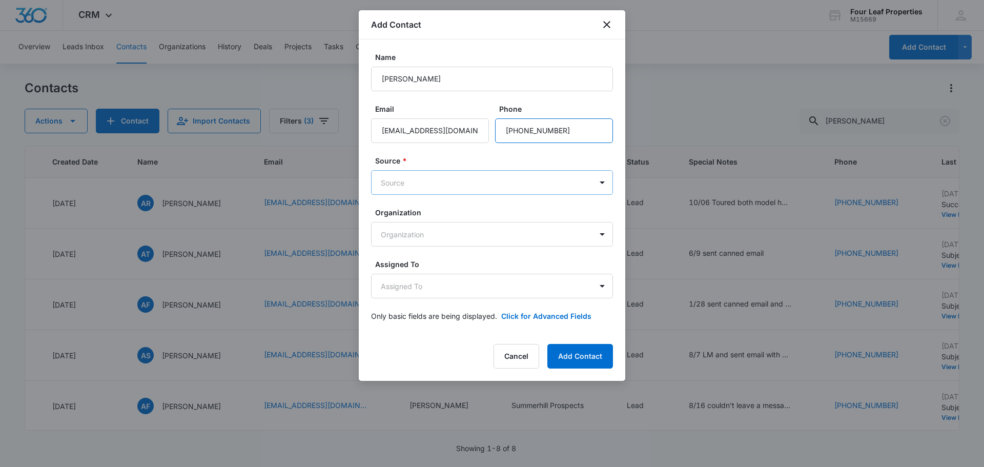
type input "[PHONE_NUMBER]"
click at [429, 181] on body "CRM Apps Reputation Websites Forms CRM Email Social Shop Payments POS Content A…" at bounding box center [492, 233] width 984 height 467
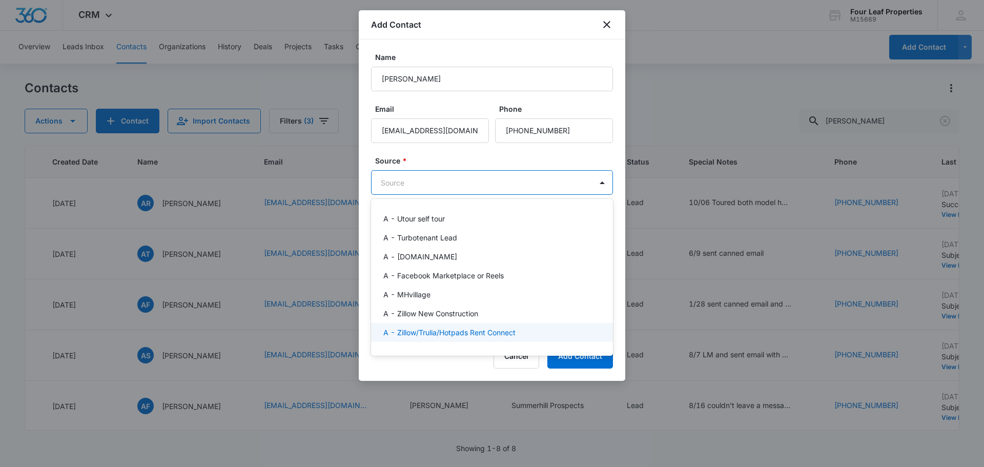
click at [444, 326] on div "A - Zillow/Trulia/Hotpads Rent Connect" at bounding box center [492, 332] width 242 height 19
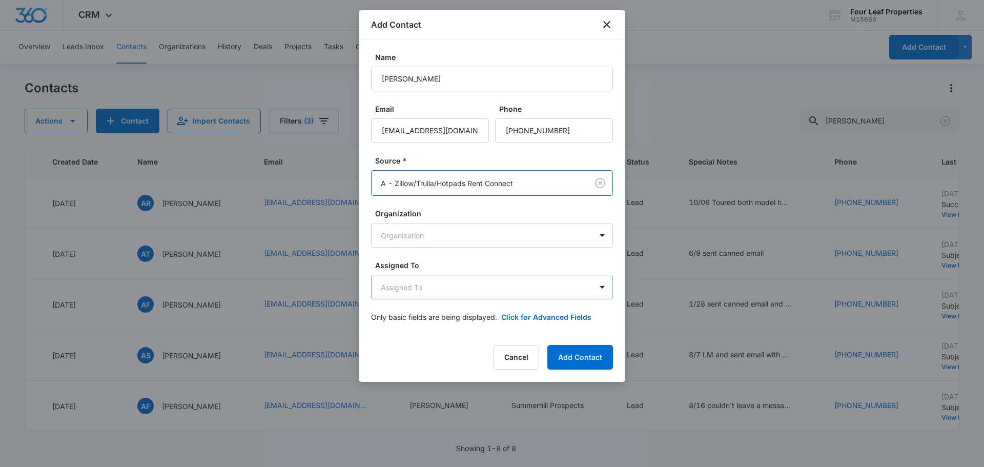
click at [461, 286] on body "CRM Apps Reputation Websites Forms CRM Email Social Shop Payments POS Content A…" at bounding box center [492, 233] width 984 height 467
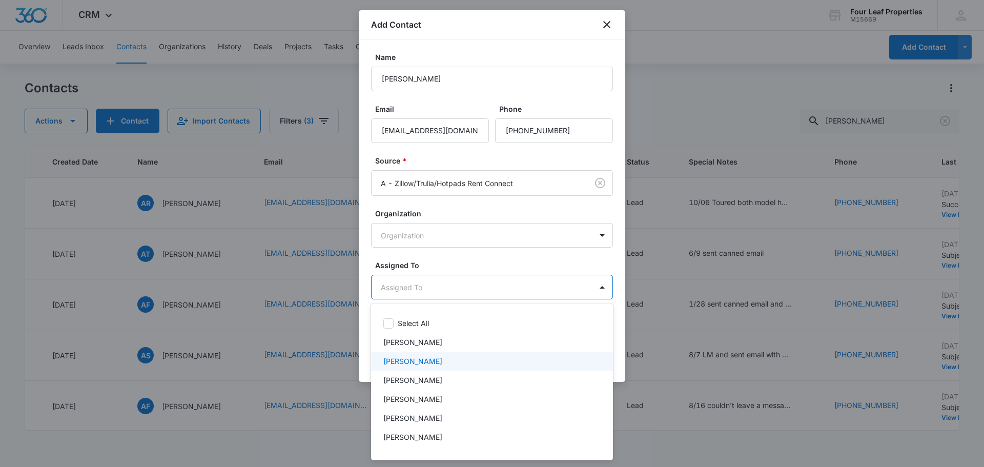
click at [453, 374] on div "[PERSON_NAME]" at bounding box center [492, 380] width 242 height 19
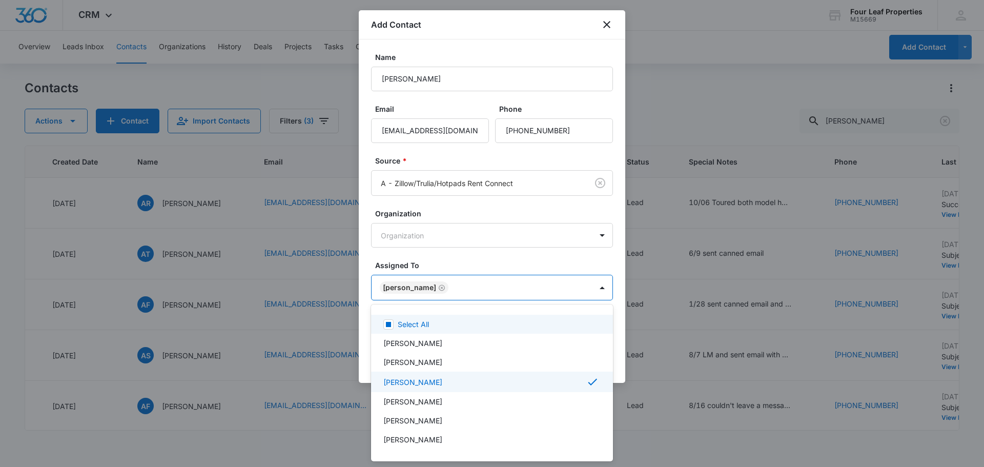
click at [480, 270] on div at bounding box center [492, 233] width 984 height 467
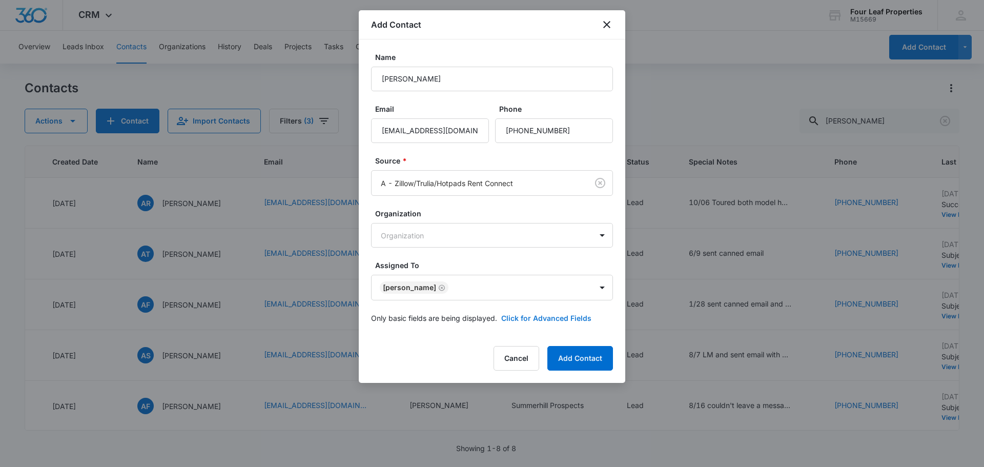
click at [533, 321] on button "Click for Advanced Fields" at bounding box center [546, 318] width 90 height 11
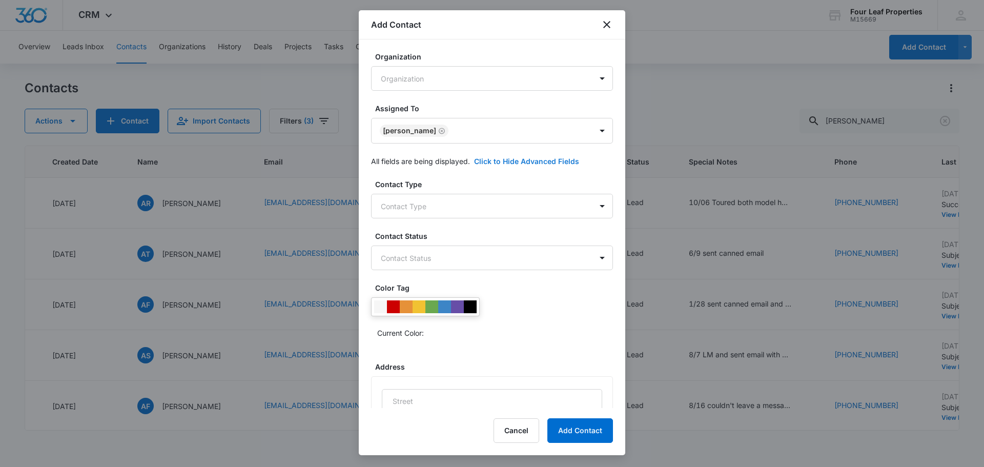
scroll to position [205, 0]
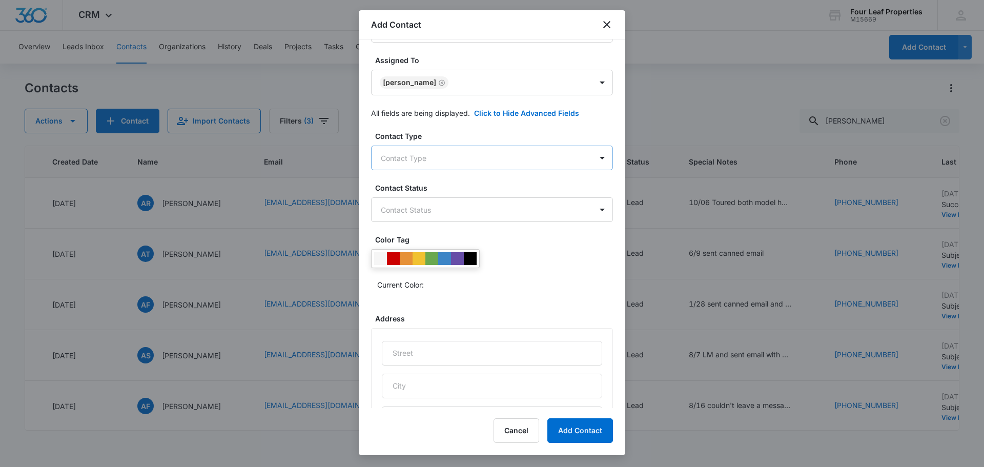
click at [441, 156] on body "CRM Apps Reputation Websites Forms CRM Email Social Shop Payments POS Content A…" at bounding box center [492, 233] width 984 height 467
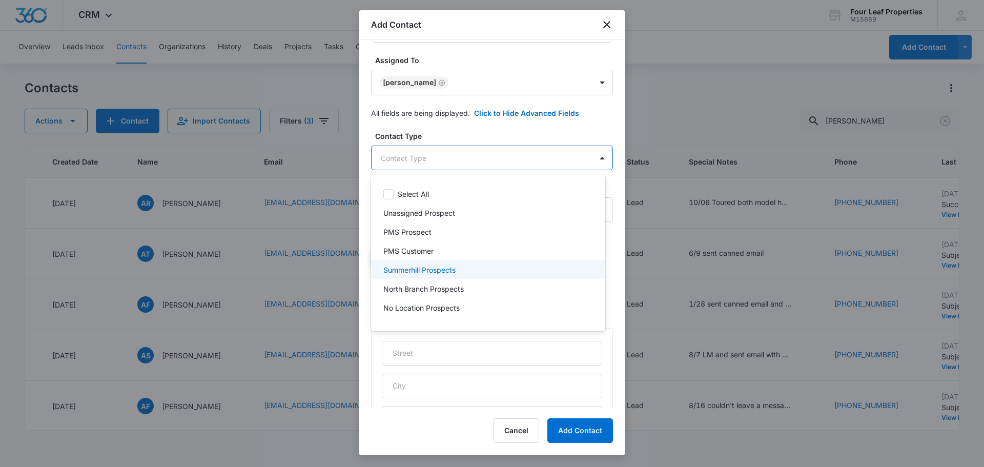
click at [446, 271] on p "Summerhill Prospects" at bounding box center [419, 269] width 72 height 11
click at [492, 142] on div at bounding box center [492, 233] width 984 height 467
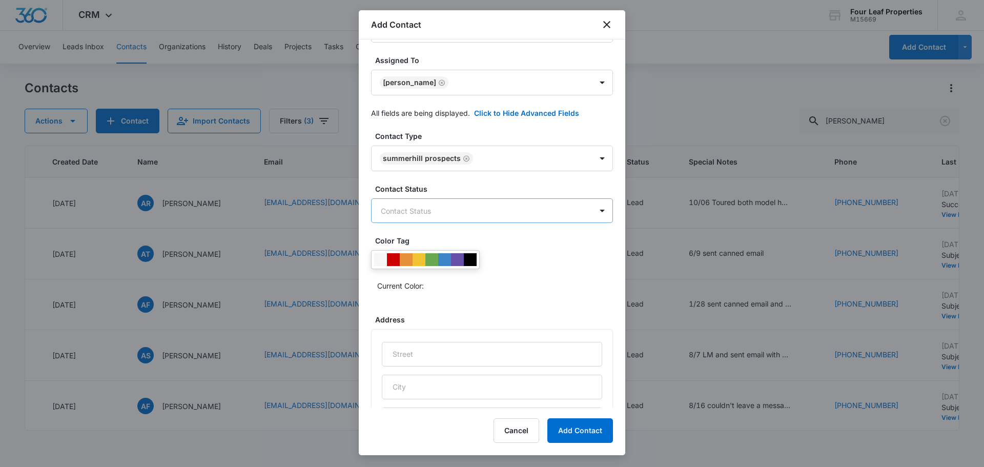
click at [487, 208] on body "CRM Apps Reputation Websites Forms CRM Email Social Shop Payments POS Content A…" at bounding box center [492, 233] width 984 height 467
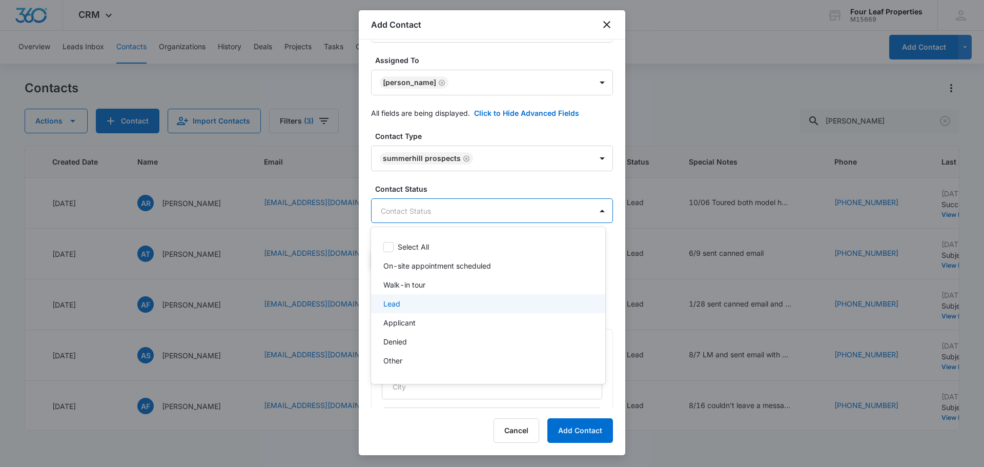
click at [445, 304] on div "Lead" at bounding box center [487, 303] width 208 height 11
click at [527, 191] on div at bounding box center [492, 233] width 984 height 467
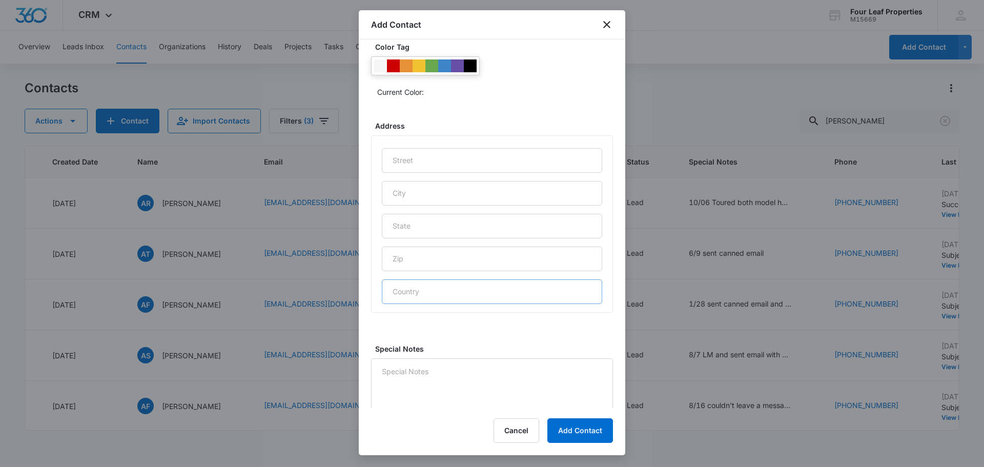
scroll to position [408, 0]
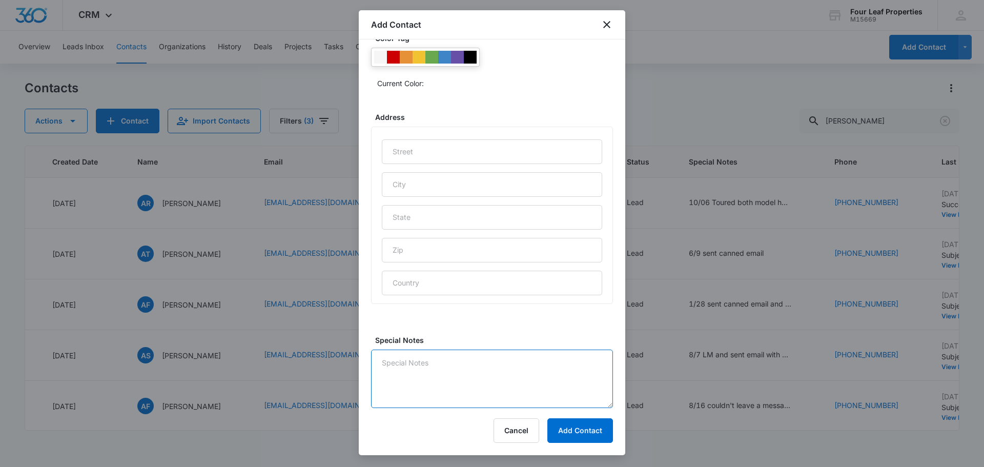
click at [447, 378] on textarea "Special Notes" at bounding box center [492, 378] width 242 height 58
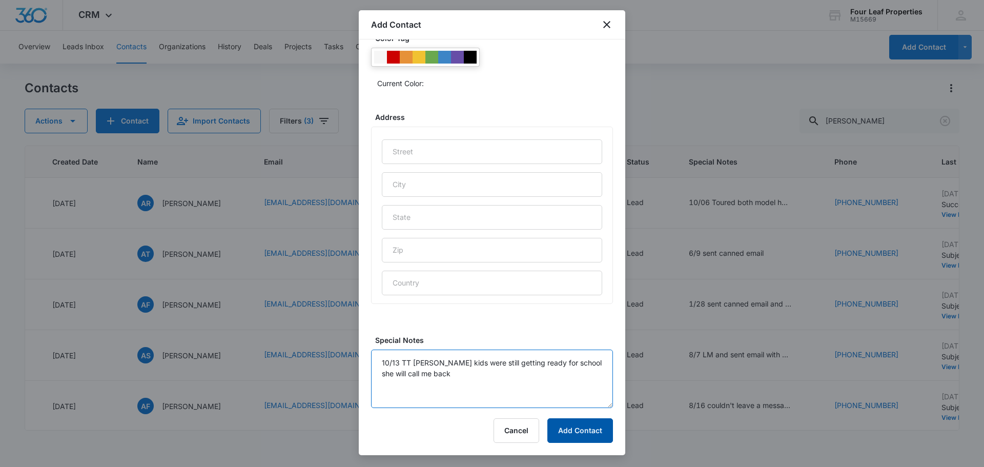
type textarea "10/13 TT [PERSON_NAME] kids were still getting ready for school she will call m…"
drag, startPoint x: 562, startPoint y: 420, endPoint x: 561, endPoint y: 426, distance: 5.7
click at [563, 420] on button "Add Contact" at bounding box center [580, 430] width 66 height 25
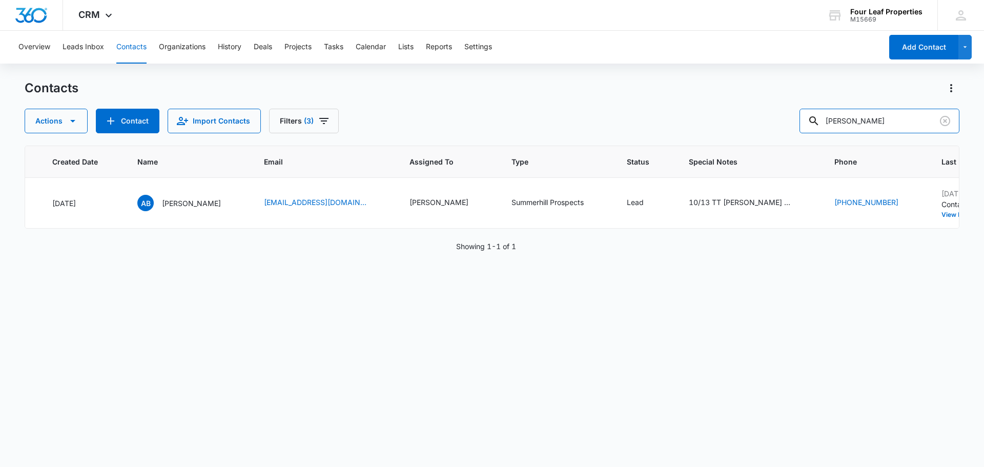
drag, startPoint x: 872, startPoint y: 123, endPoint x: 581, endPoint y: 144, distance: 292.3
click at [582, 140] on div "Contacts Actions Contact Import Contacts Filters (3) [PERSON_NAME] ID Color Tag…" at bounding box center [492, 273] width 935 height 386
type input "r"
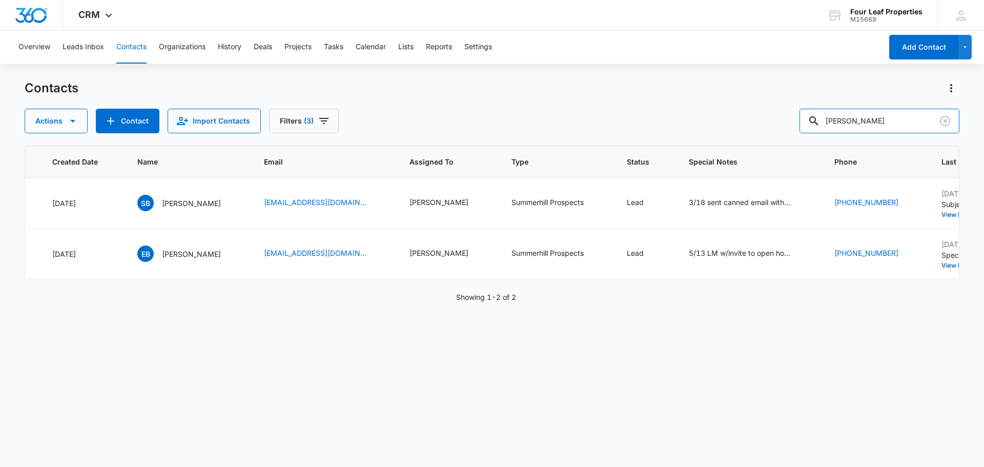
drag, startPoint x: 890, startPoint y: 111, endPoint x: 693, endPoint y: 137, distance: 198.5
click at [708, 132] on div "Actions Contact Import Contacts Filters (3) [PERSON_NAME]" at bounding box center [492, 121] width 935 height 25
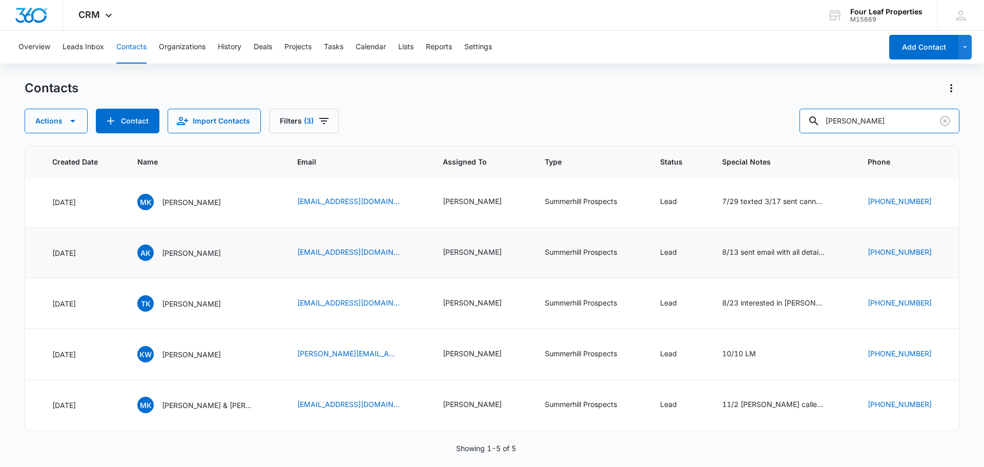
scroll to position [9, 312]
drag, startPoint x: 863, startPoint y: 113, endPoint x: 693, endPoint y: 119, distance: 170.2
click at [690, 121] on div "Actions Contact Import Contacts Filters (3) [PERSON_NAME]" at bounding box center [492, 121] width 935 height 25
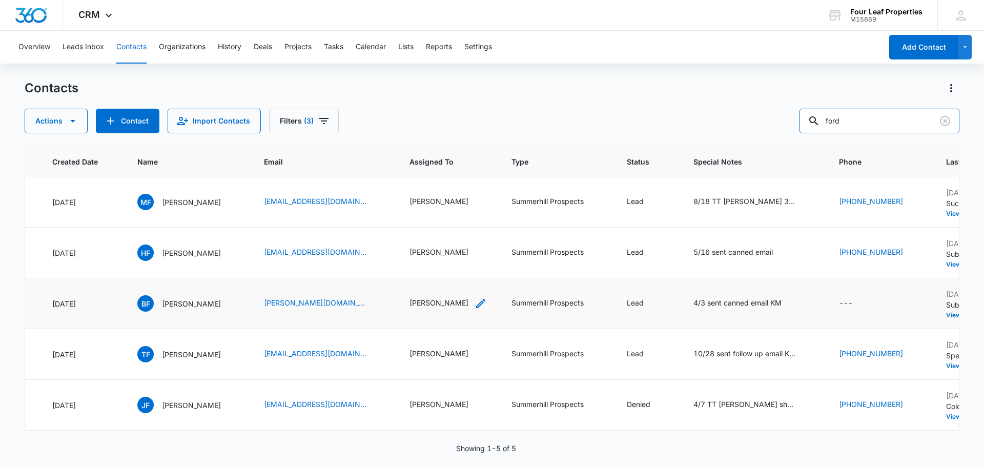
scroll to position [0, 312]
drag, startPoint x: 815, startPoint y: 127, endPoint x: 760, endPoint y: 128, distance: 54.8
click at [762, 128] on div "Actions Contact Import Contacts Filters (3) ford" at bounding box center [492, 121] width 935 height 25
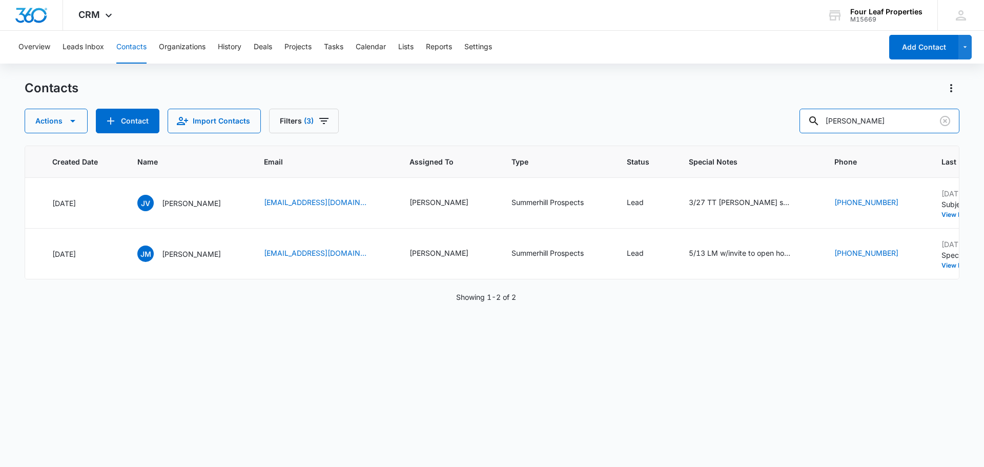
drag, startPoint x: 870, startPoint y: 117, endPoint x: 716, endPoint y: 129, distance: 153.7
click at [716, 129] on div "Actions Contact Import Contacts Filters (3) [PERSON_NAME]" at bounding box center [492, 121] width 935 height 25
click at [874, 124] on input "[PERSON_NAME]" at bounding box center [879, 121] width 160 height 25
type input "[PERSON_NAME]"
